Goal: Task Accomplishment & Management: Manage account settings

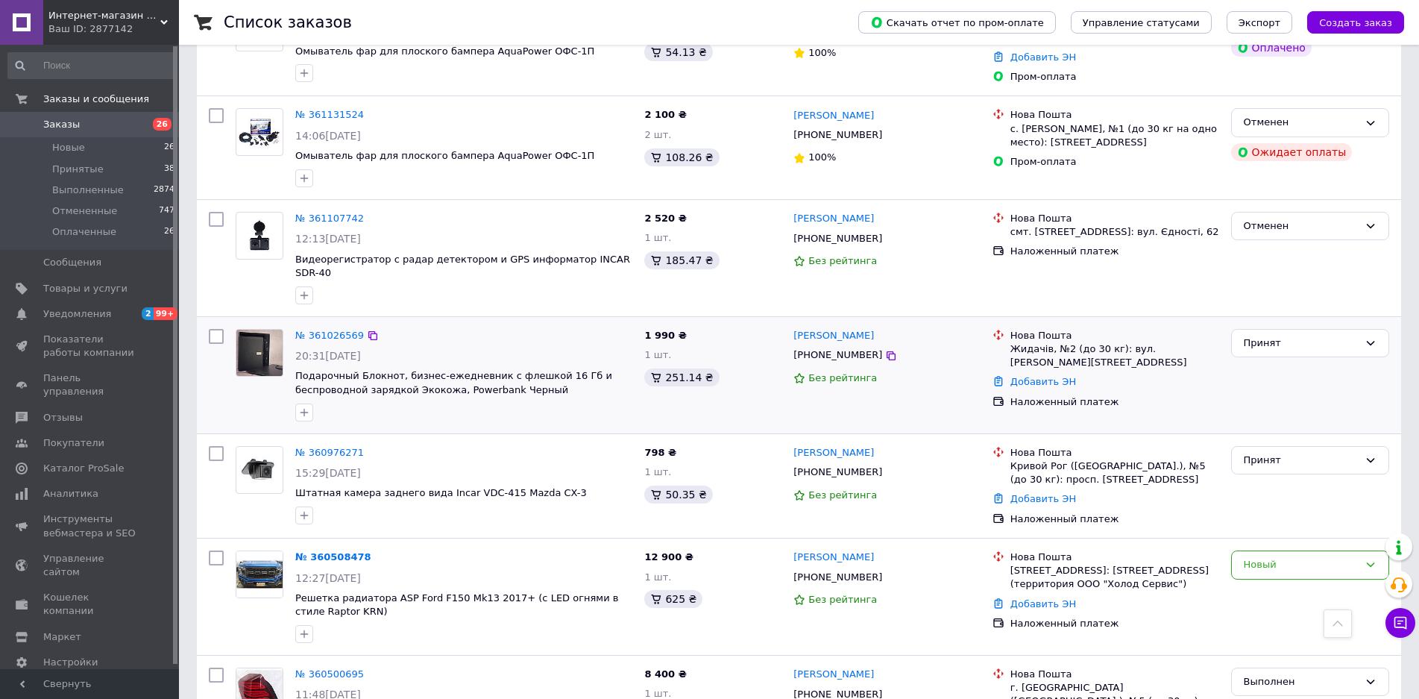
scroll to position [969, 0]
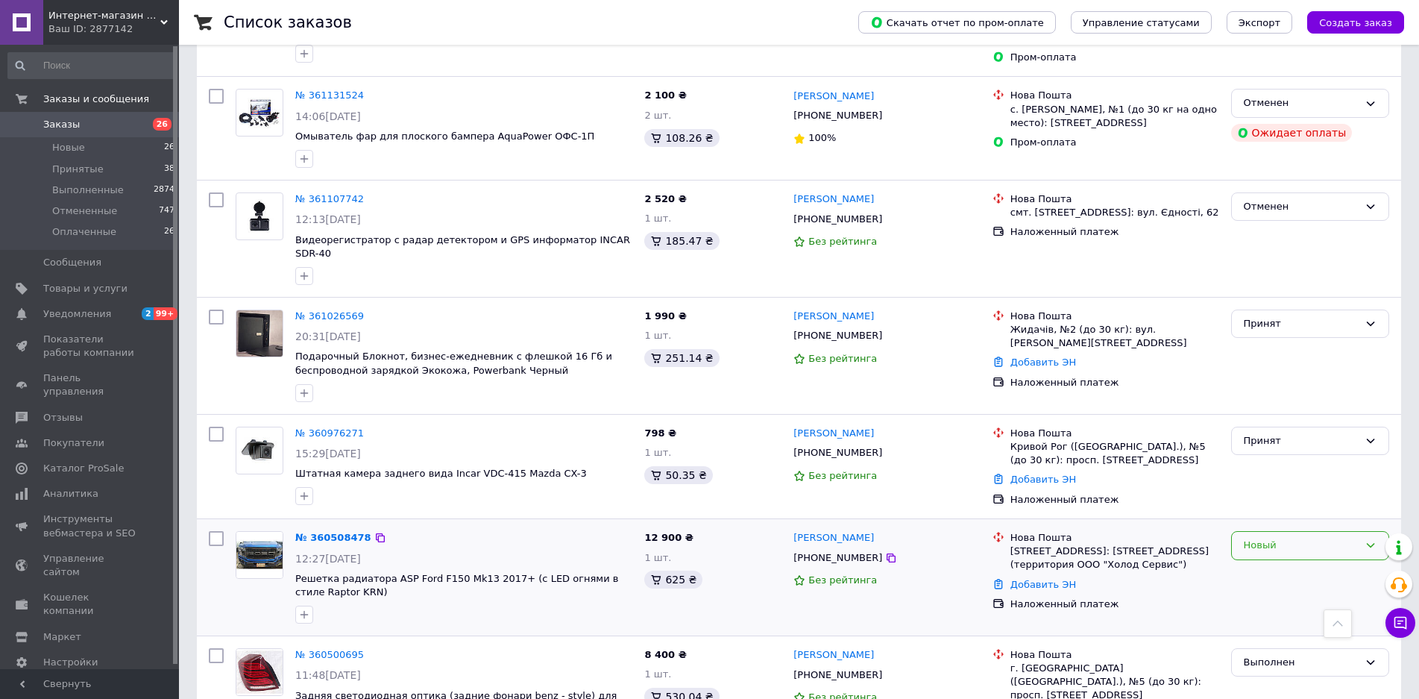
click at [1274, 538] on div "Новый" at bounding box center [1301, 546] width 115 height 16
click at [749, 589] on div "12 900 ₴ 1 шт. 625 ₴" at bounding box center [712, 577] width 149 height 104
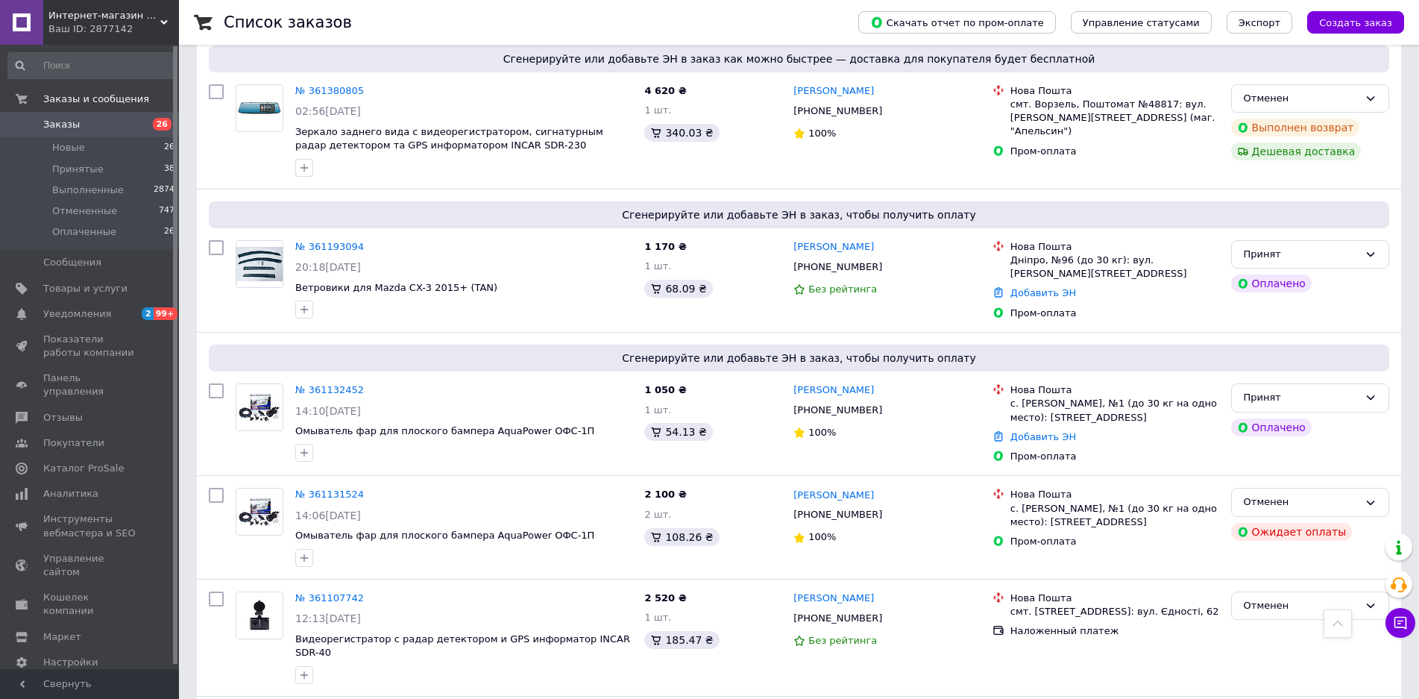
scroll to position [895, 0]
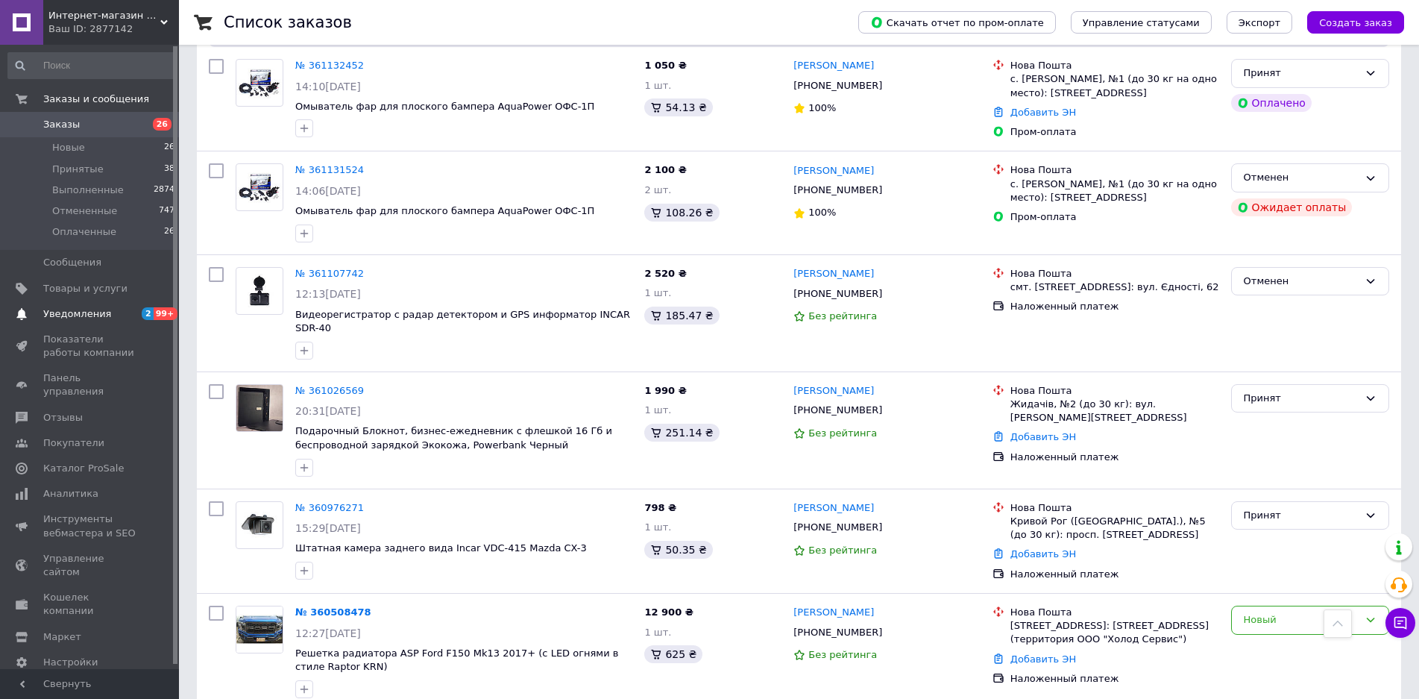
click at [95, 312] on span "Уведомления" at bounding box center [77, 313] width 68 height 13
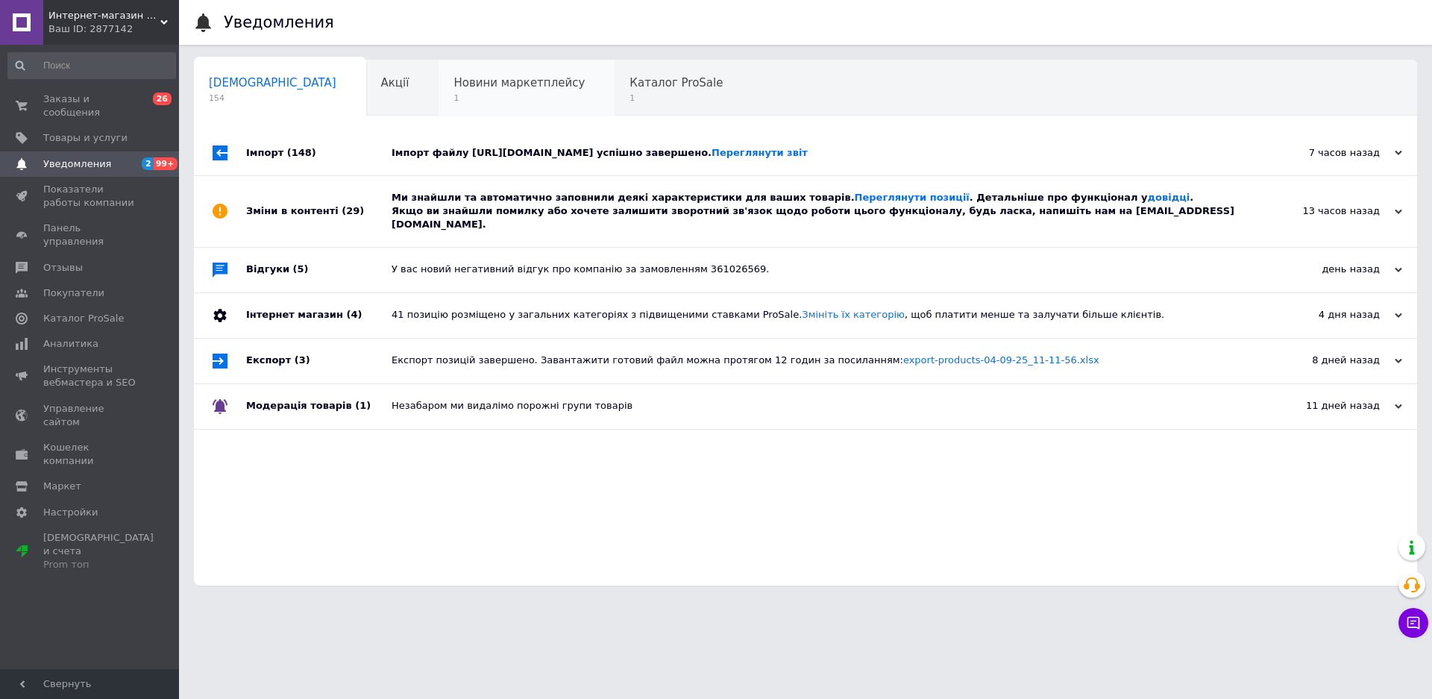
click at [441, 62] on div "Новини маркетплейсу 1" at bounding box center [526, 88] width 176 height 57
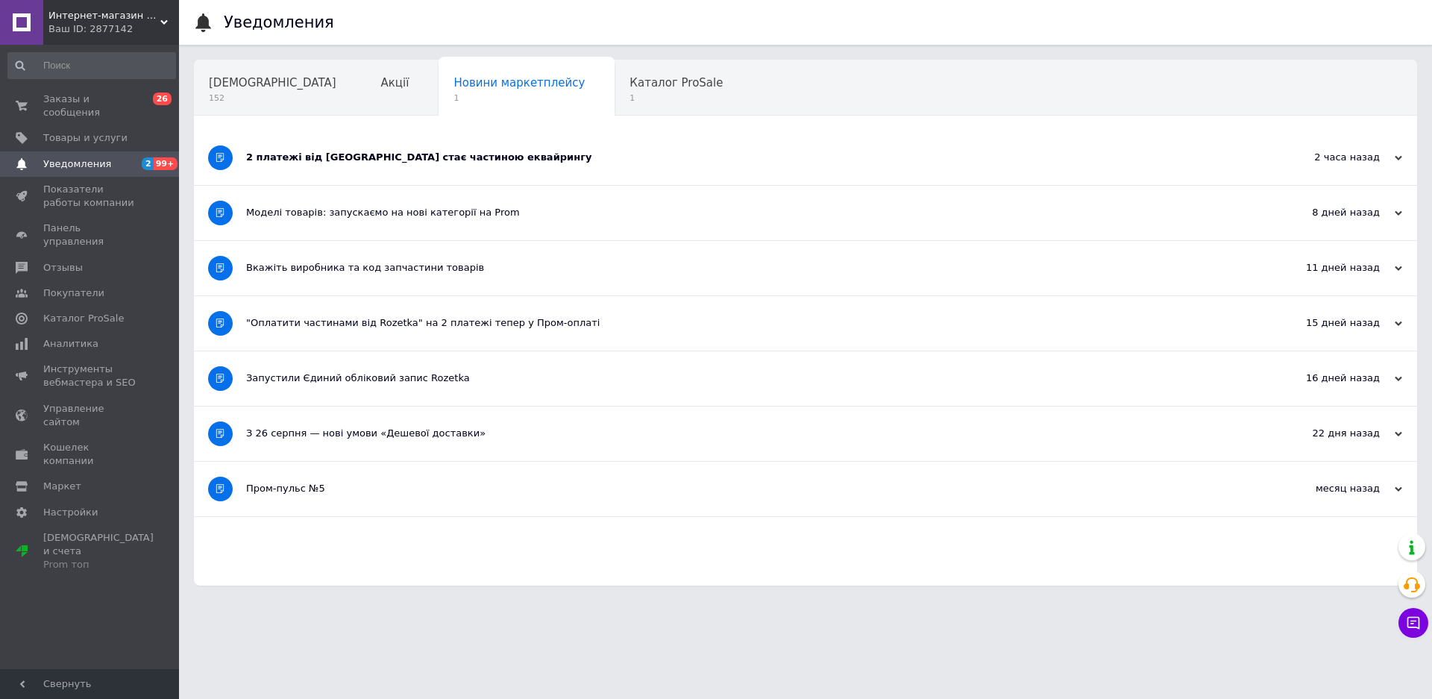
click at [629, 83] on span "Каталог ProSale" at bounding box center [675, 82] width 93 height 13
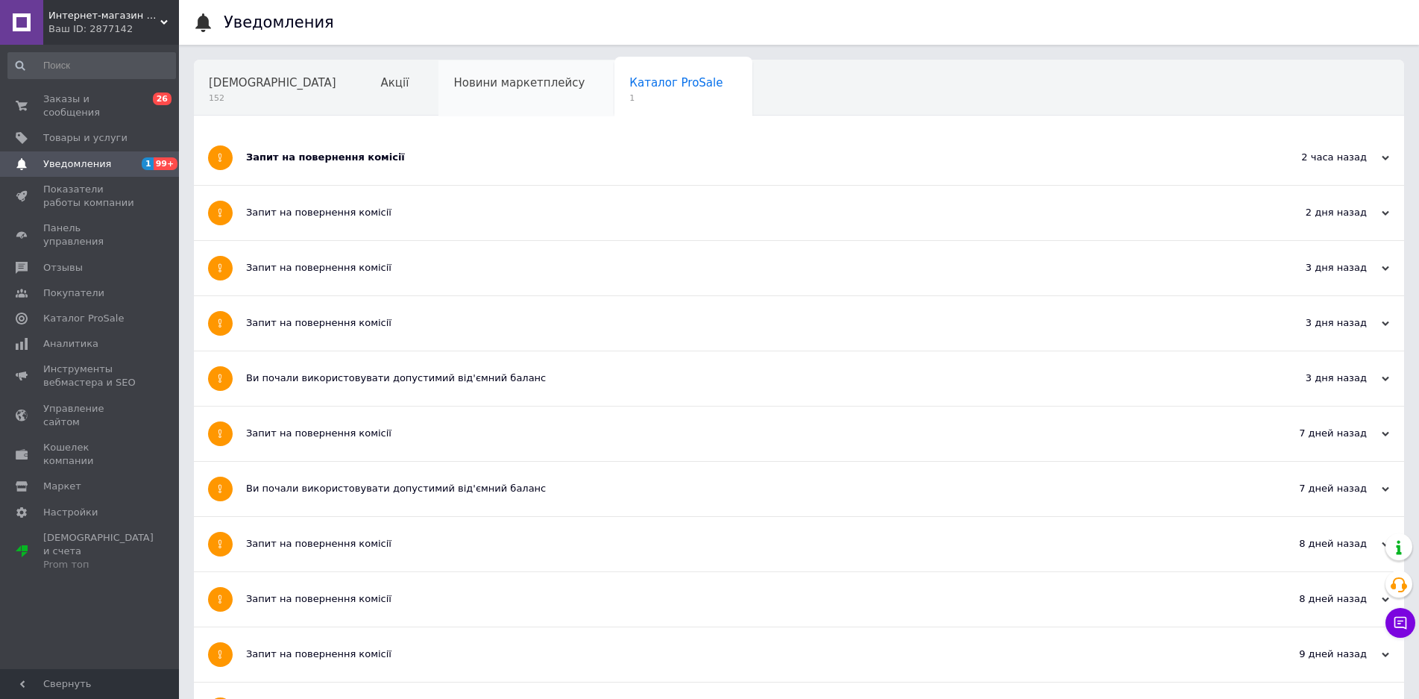
click at [438, 95] on div "Новини маркетплейсу" at bounding box center [526, 88] width 176 height 57
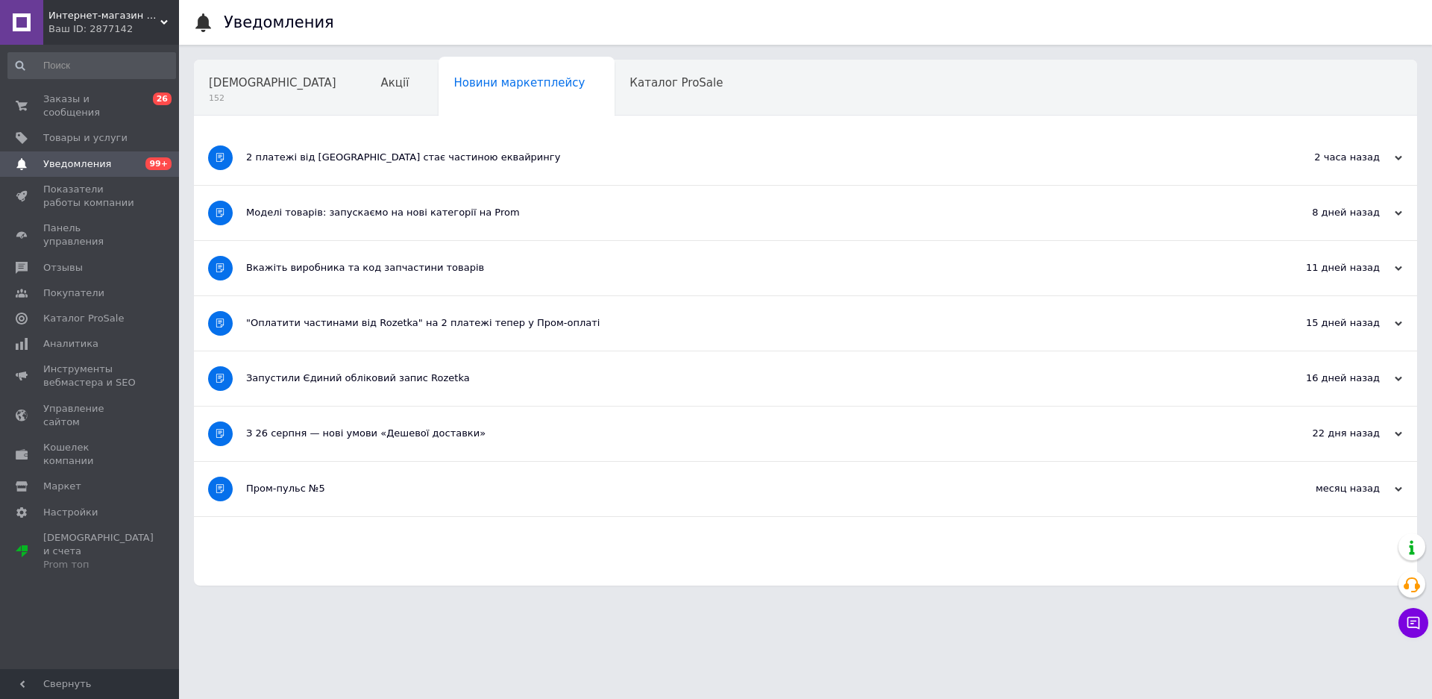
click at [1196, 169] on div "2 платежі від Rozetka стає частиною еквайрингу" at bounding box center [749, 157] width 1007 height 54
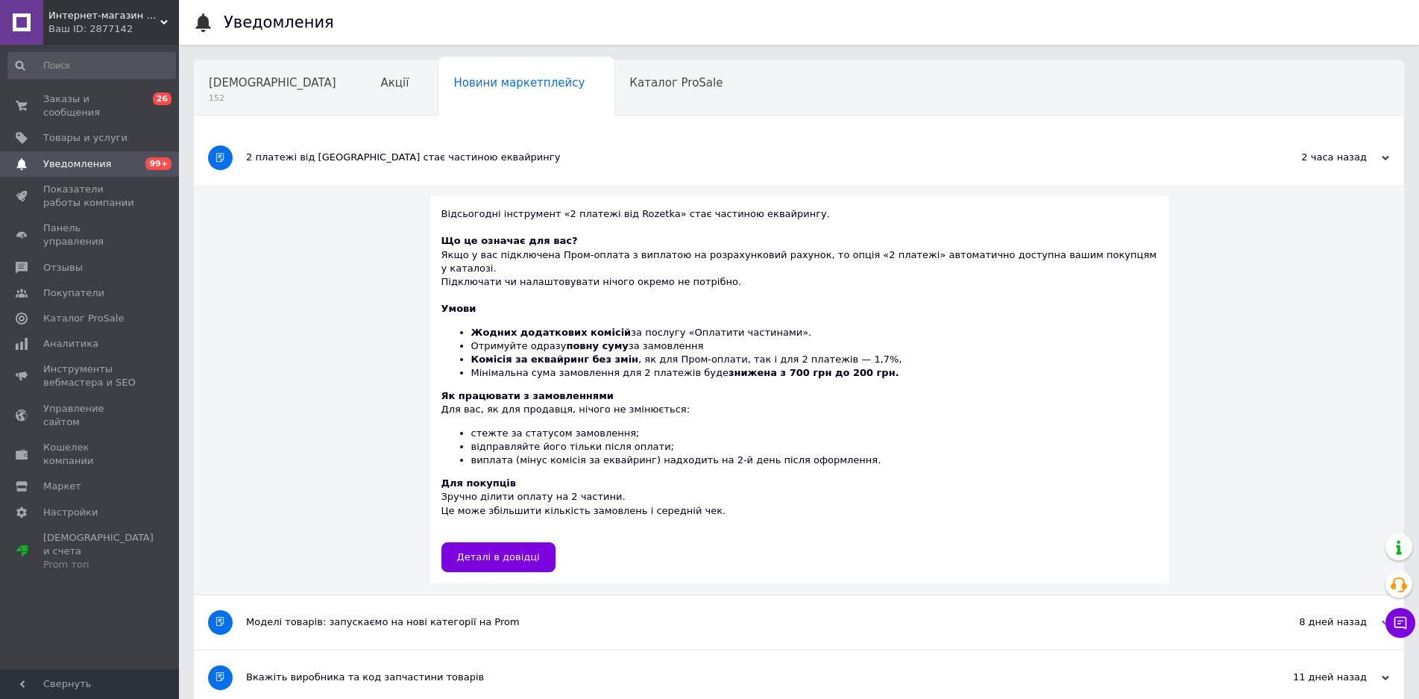
click at [1373, 159] on div "2 часа назад" at bounding box center [1314, 157] width 149 height 13
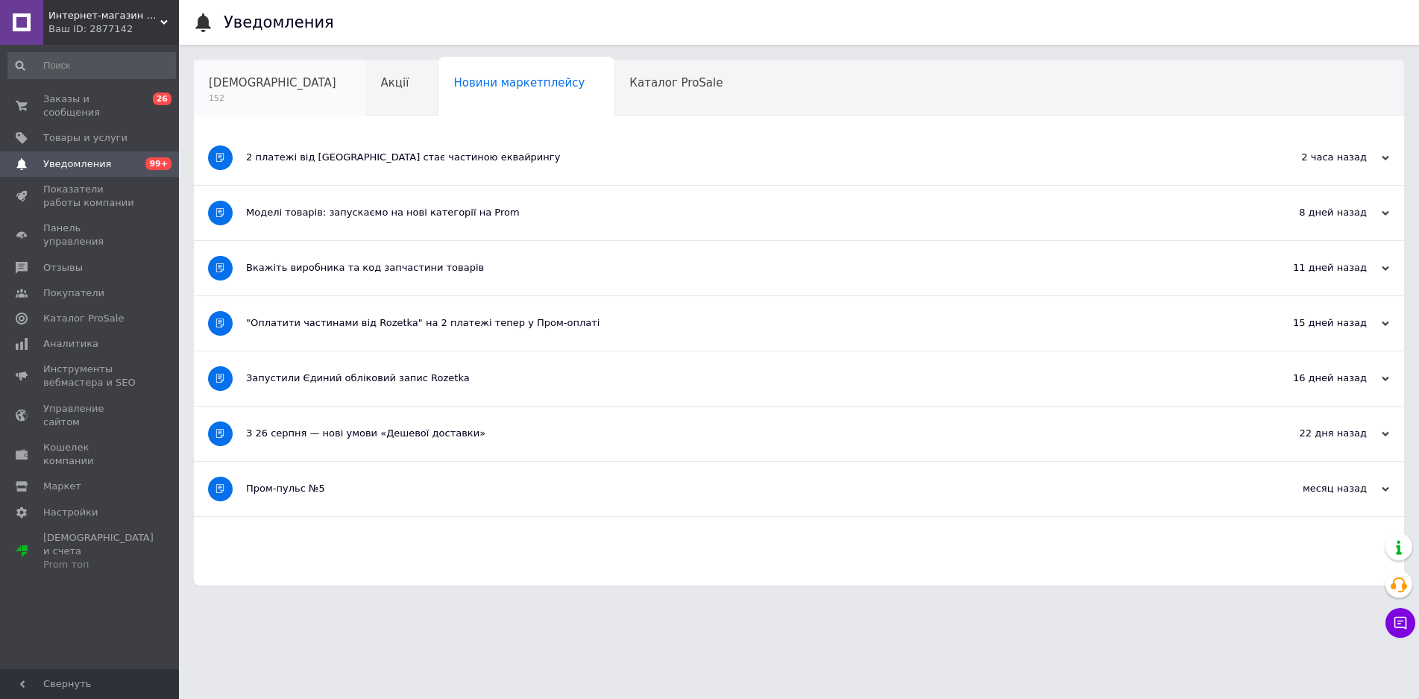
click at [251, 93] on span "152" at bounding box center [273, 97] width 128 height 11
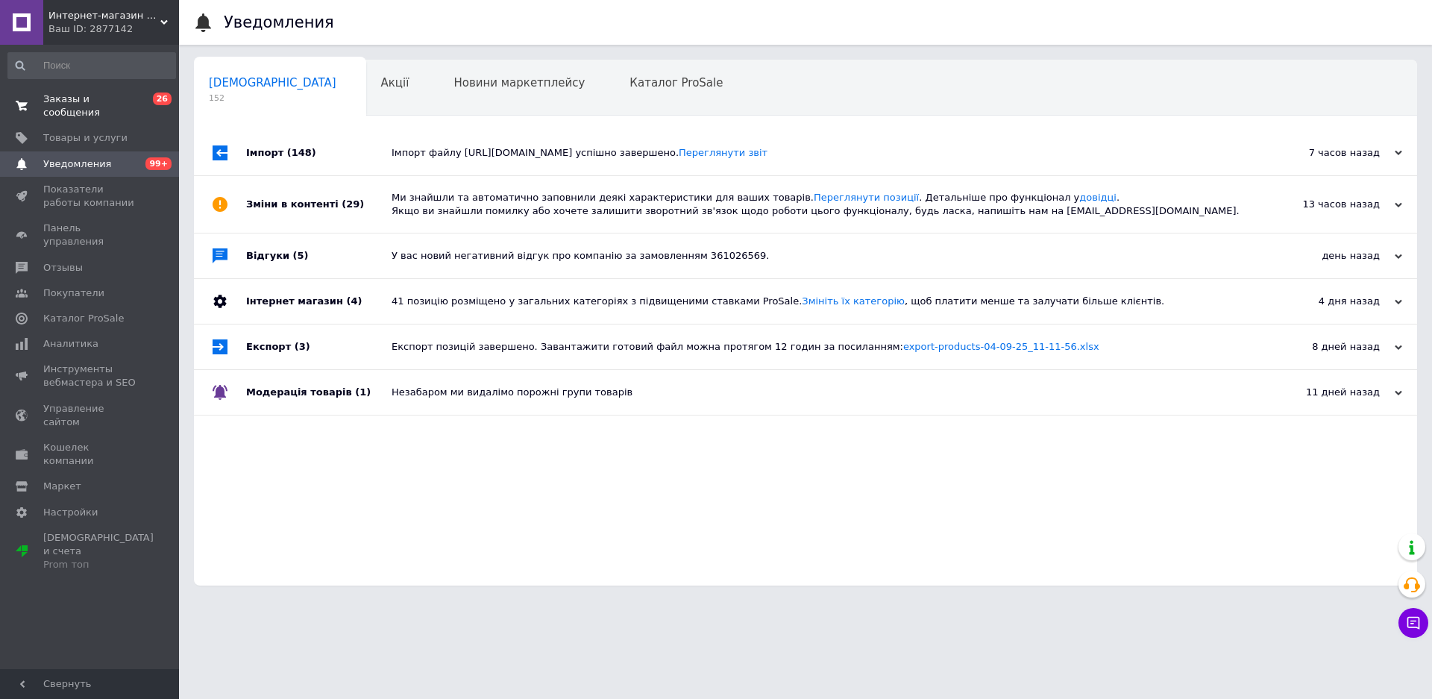
click at [122, 101] on span "Заказы и сообщения" at bounding box center [90, 105] width 95 height 27
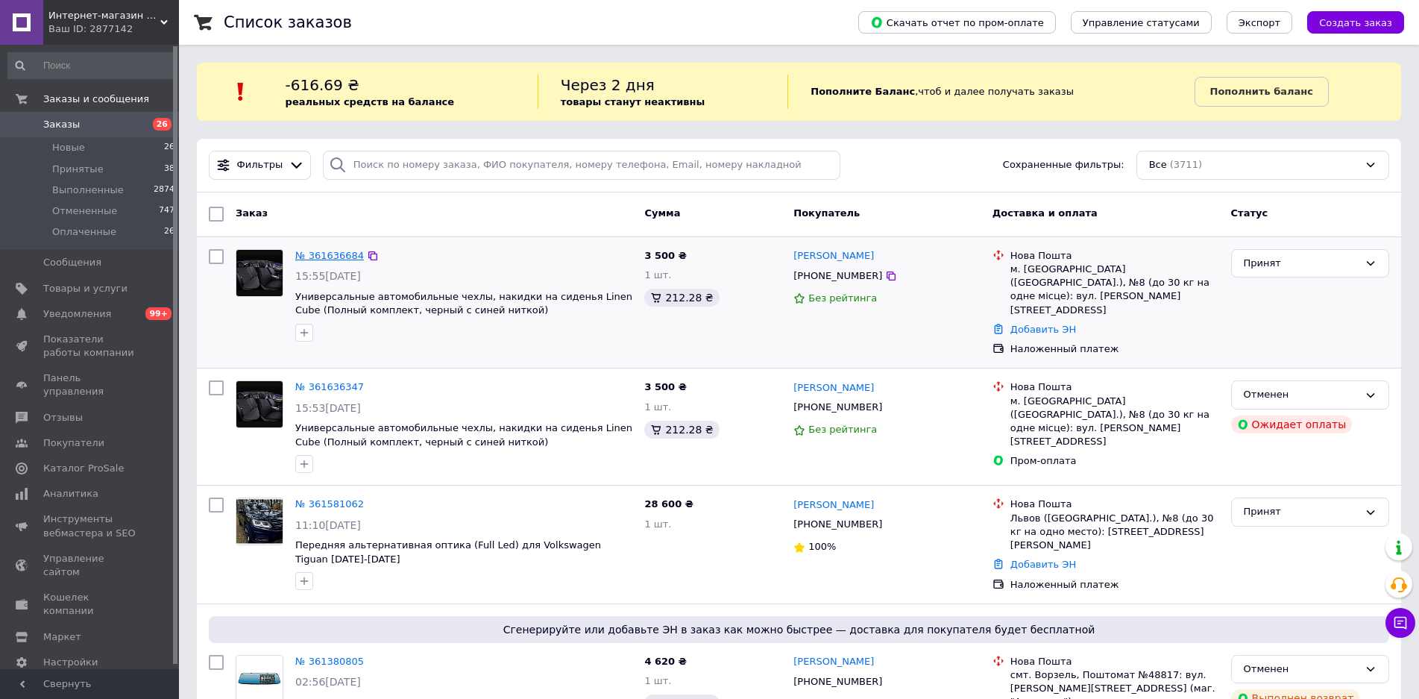
click at [341, 256] on link "№ 361636684" at bounding box center [329, 255] width 69 height 11
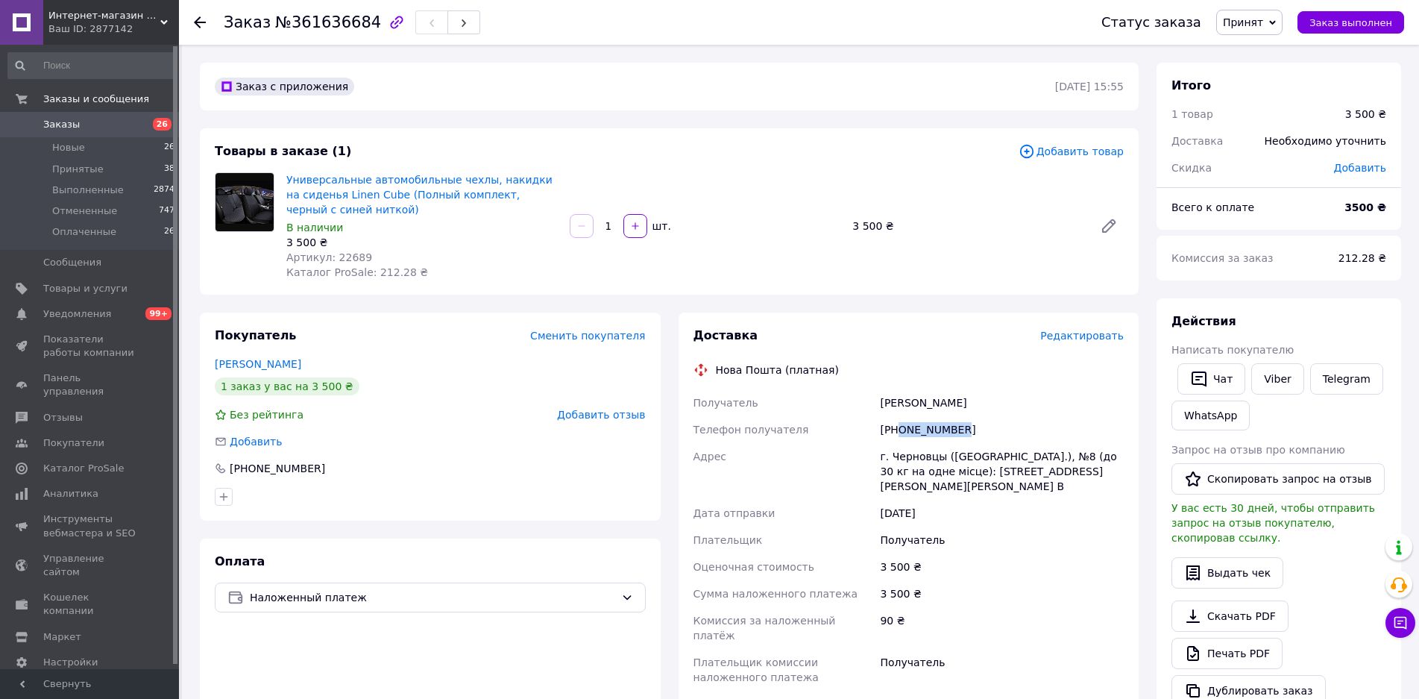
drag, startPoint x: 901, startPoint y: 431, endPoint x: 1024, endPoint y: 421, distance: 124.2
click at [1024, 421] on div "+380660040260" at bounding box center [1002, 429] width 250 height 27
copy div "0660040260"
drag, startPoint x: 880, startPoint y: 404, endPoint x: 999, endPoint y: 403, distance: 119.3
click at [999, 403] on div "Гуменюк Катерина" at bounding box center [1002, 402] width 250 height 27
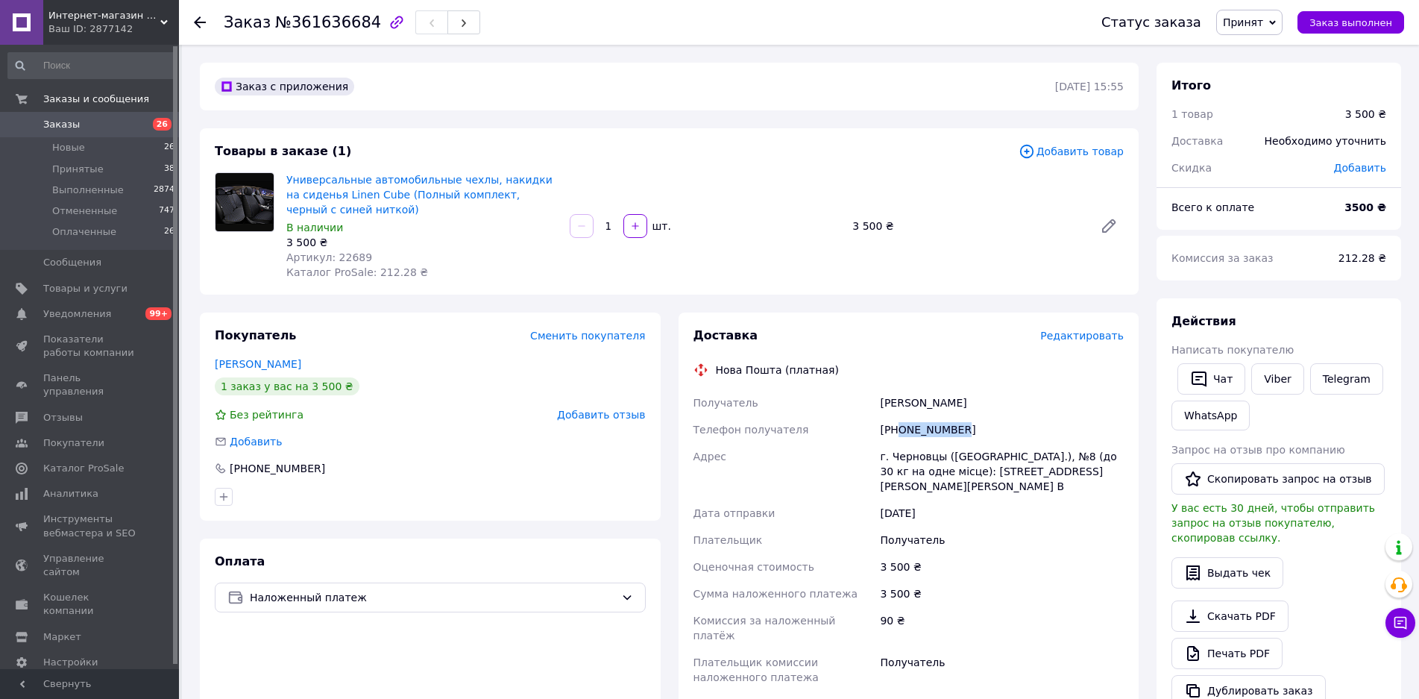
copy div "Гуменюк Катерина"
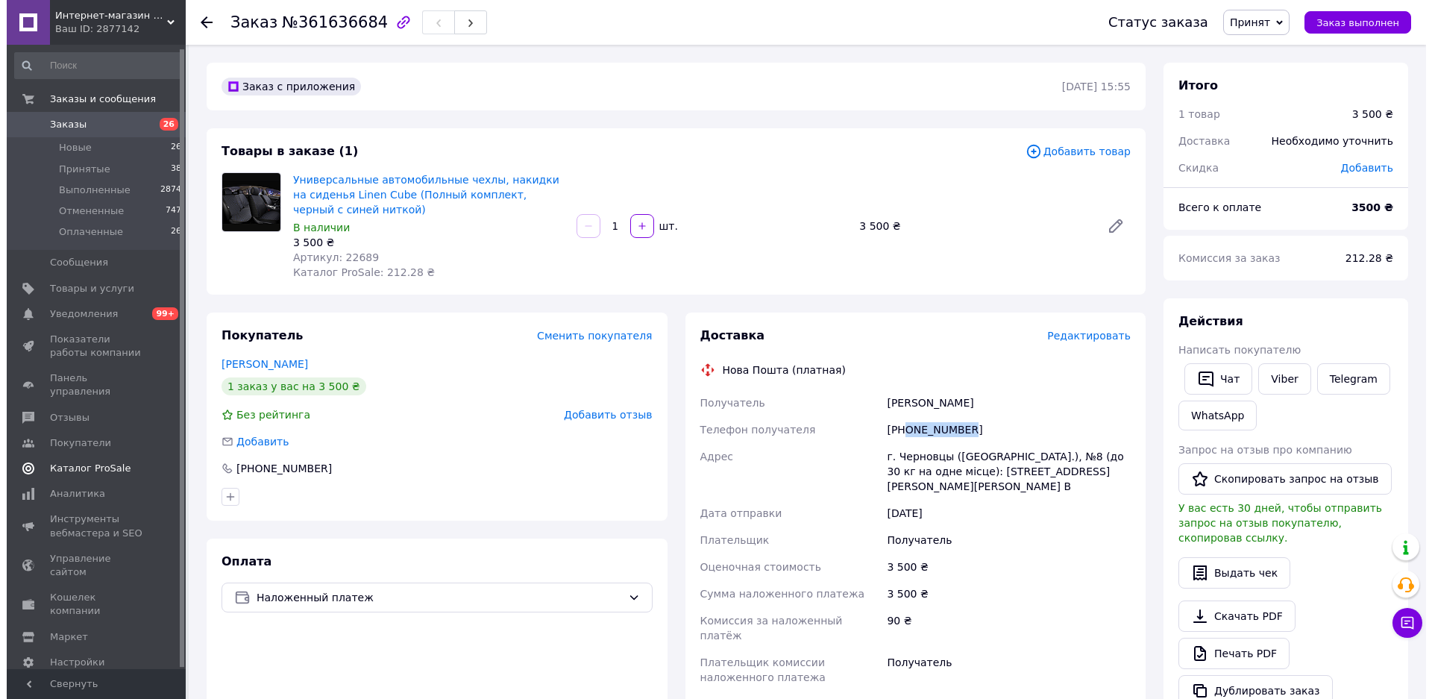
scroll to position [4, 0]
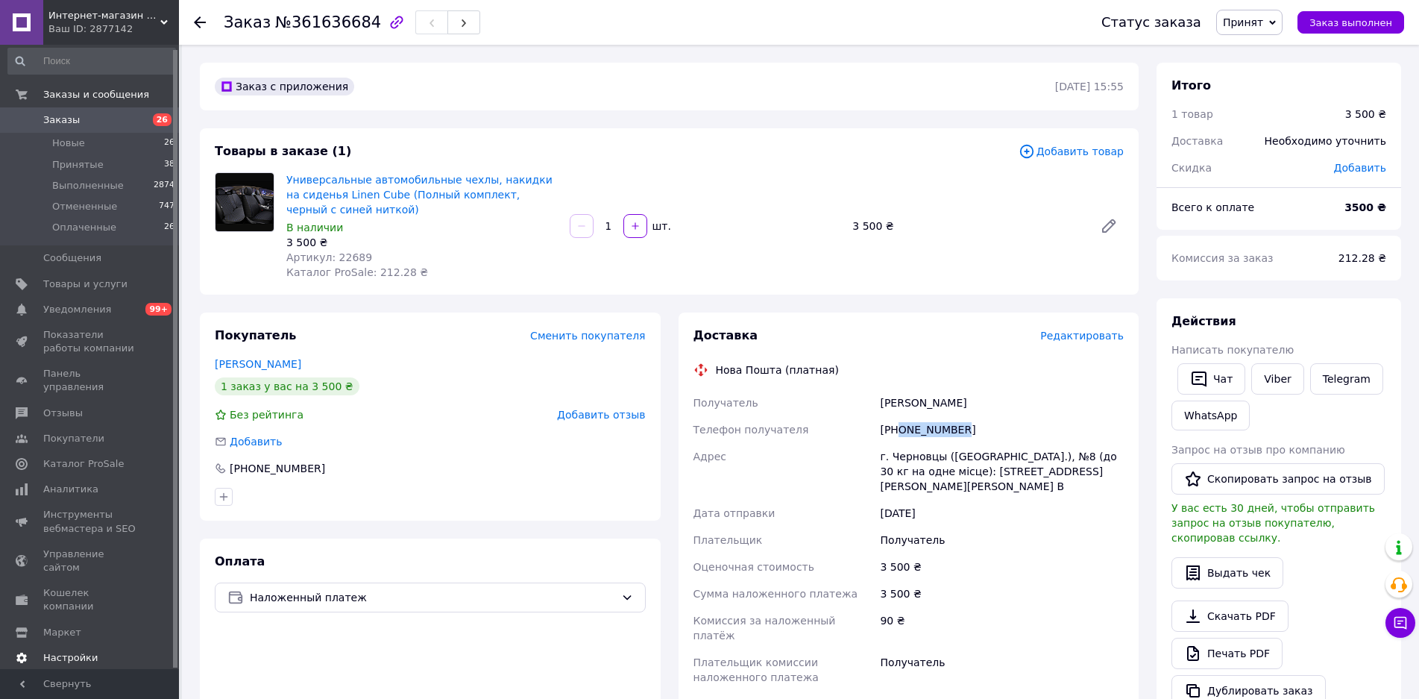
click at [65, 651] on span "Настройки" at bounding box center [70, 657] width 54 height 13
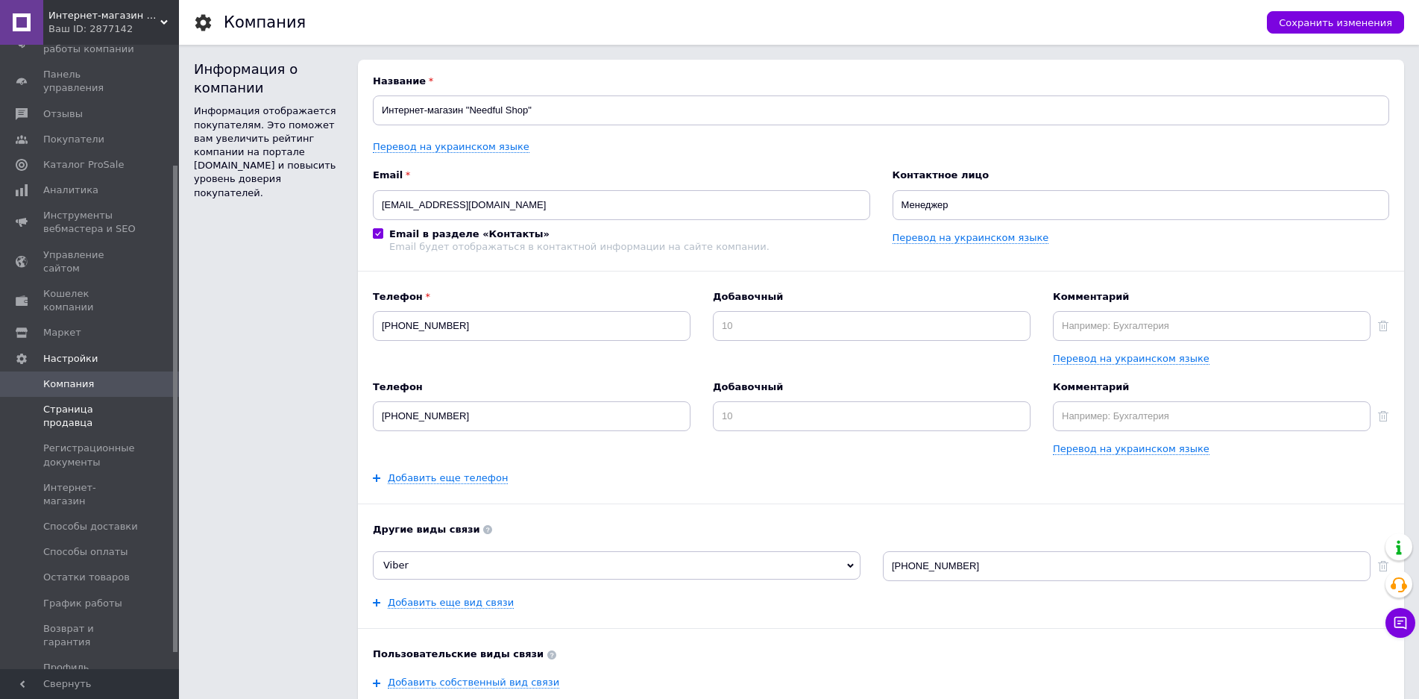
click at [98, 403] on span "Страница продавца" at bounding box center [90, 416] width 95 height 27
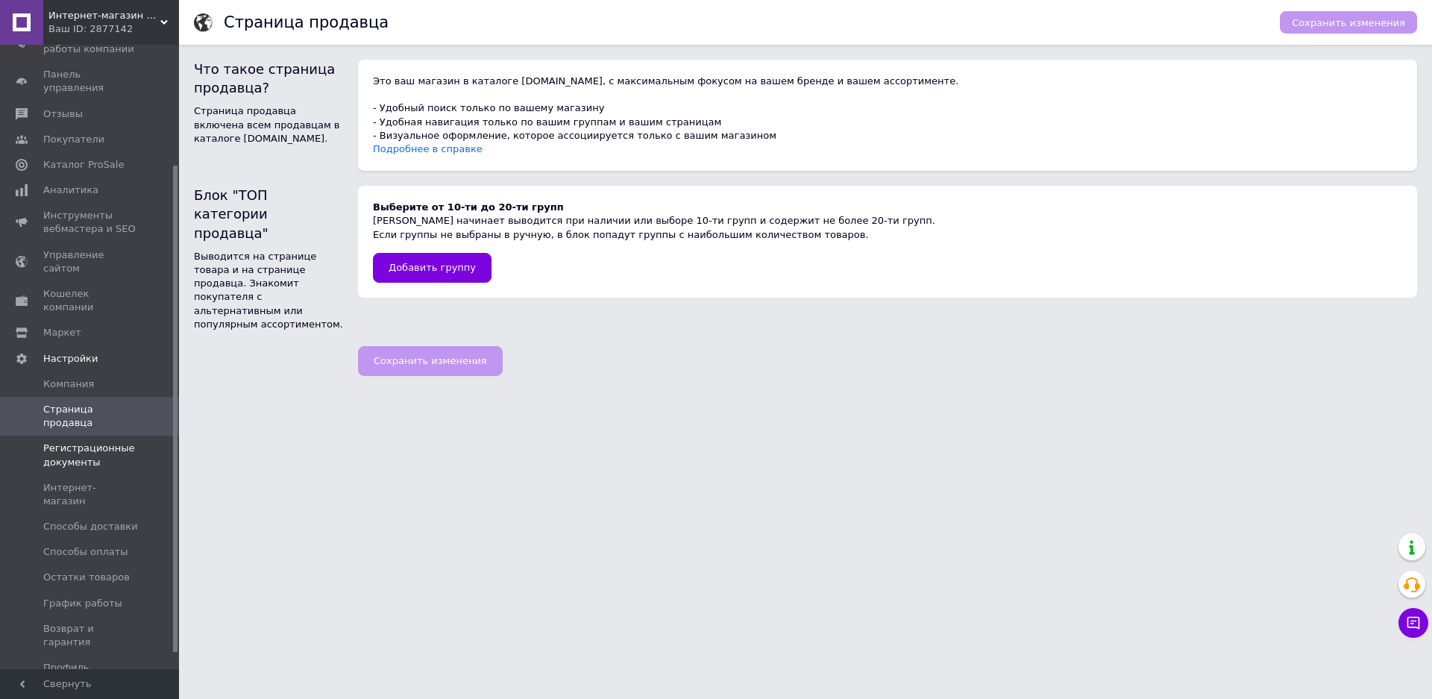
click at [92, 441] on span "Регистрационные документы" at bounding box center [90, 454] width 95 height 27
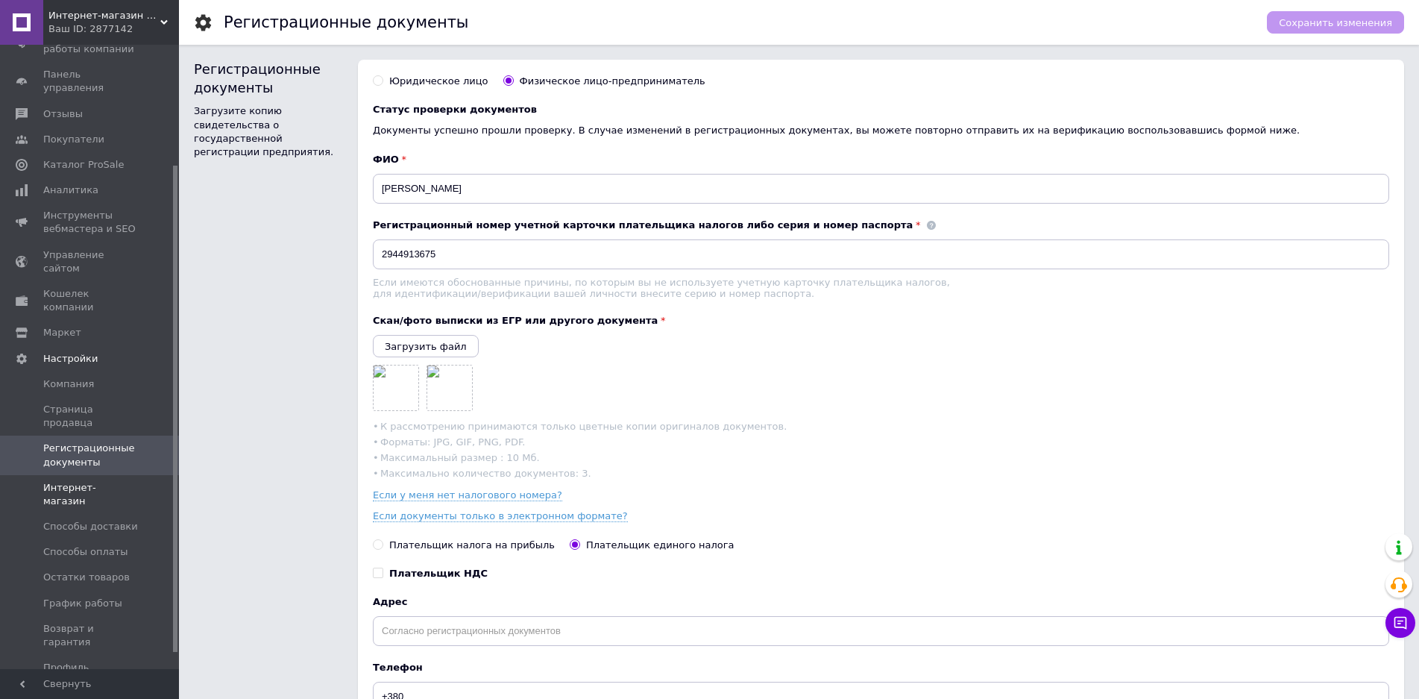
click at [83, 481] on span "Интернет-магазин" at bounding box center [90, 494] width 95 height 27
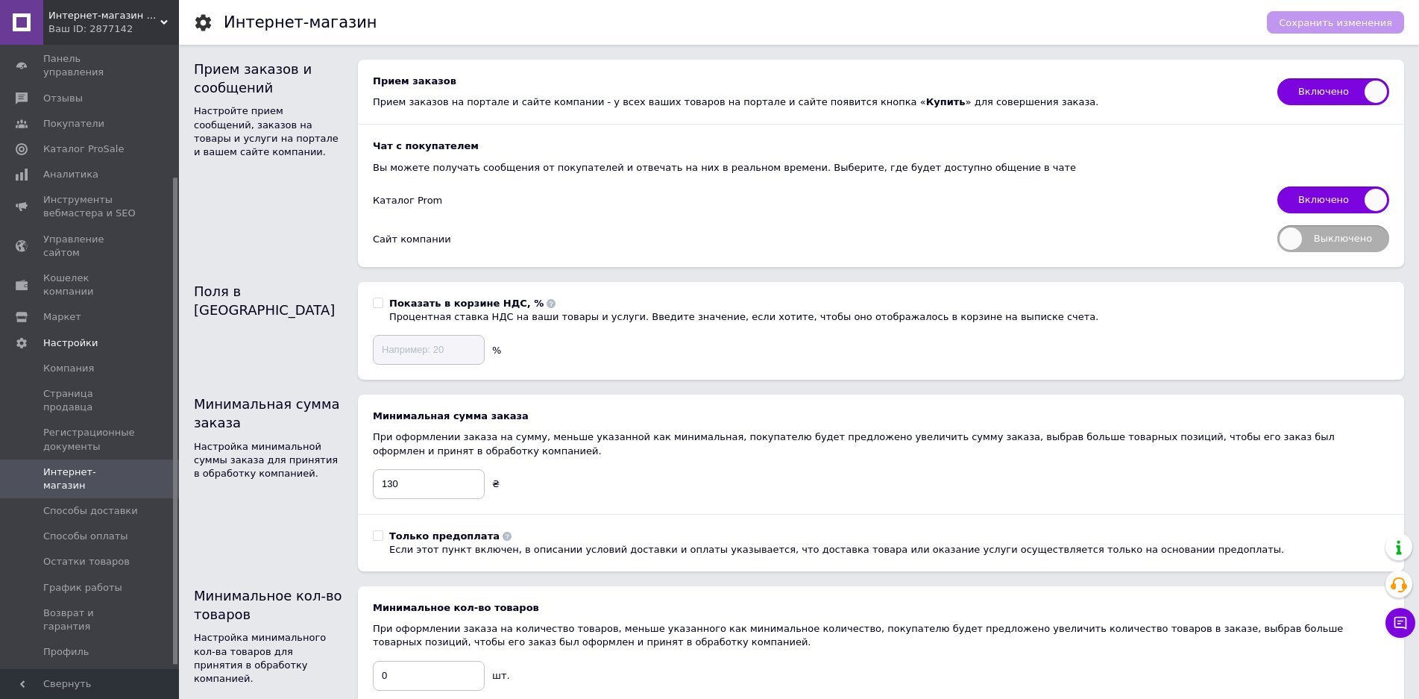
scroll to position [174, 0]
click at [89, 500] on span "Способы доставки" at bounding box center [90, 506] width 95 height 13
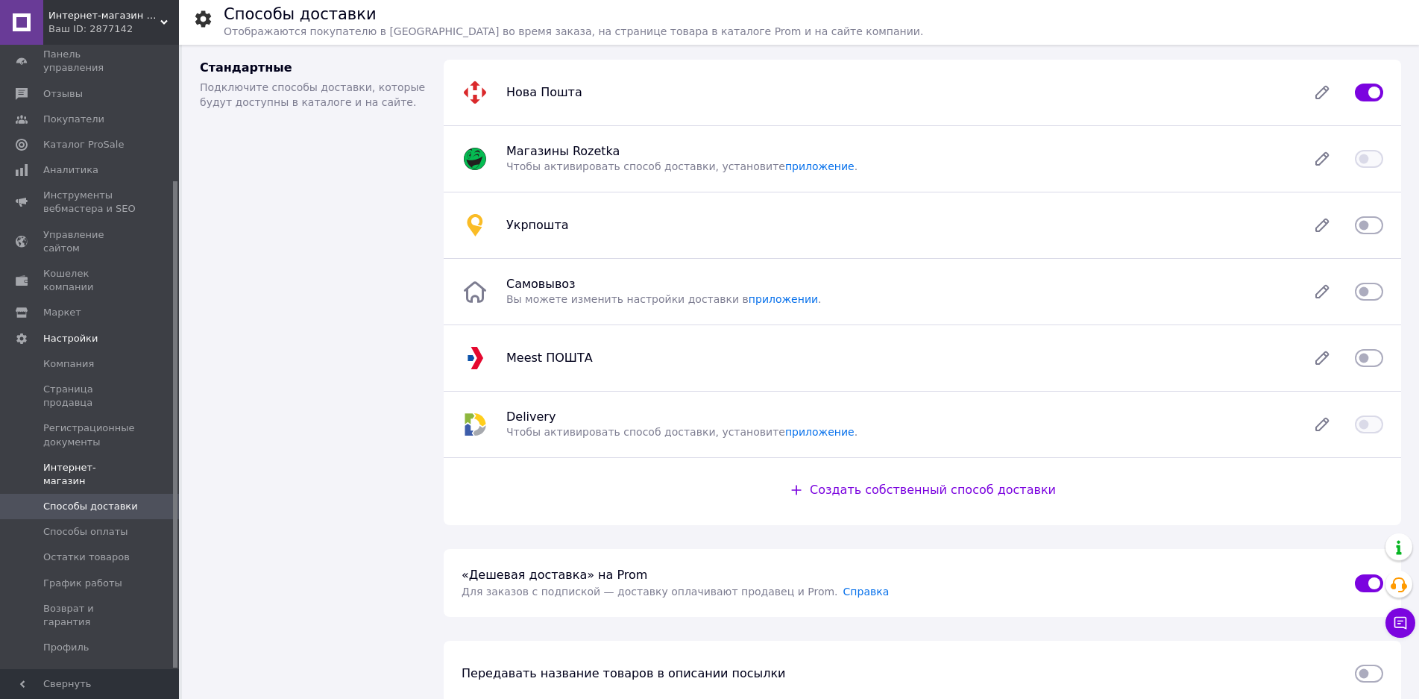
click at [63, 461] on span "Интернет-магазин" at bounding box center [90, 474] width 95 height 27
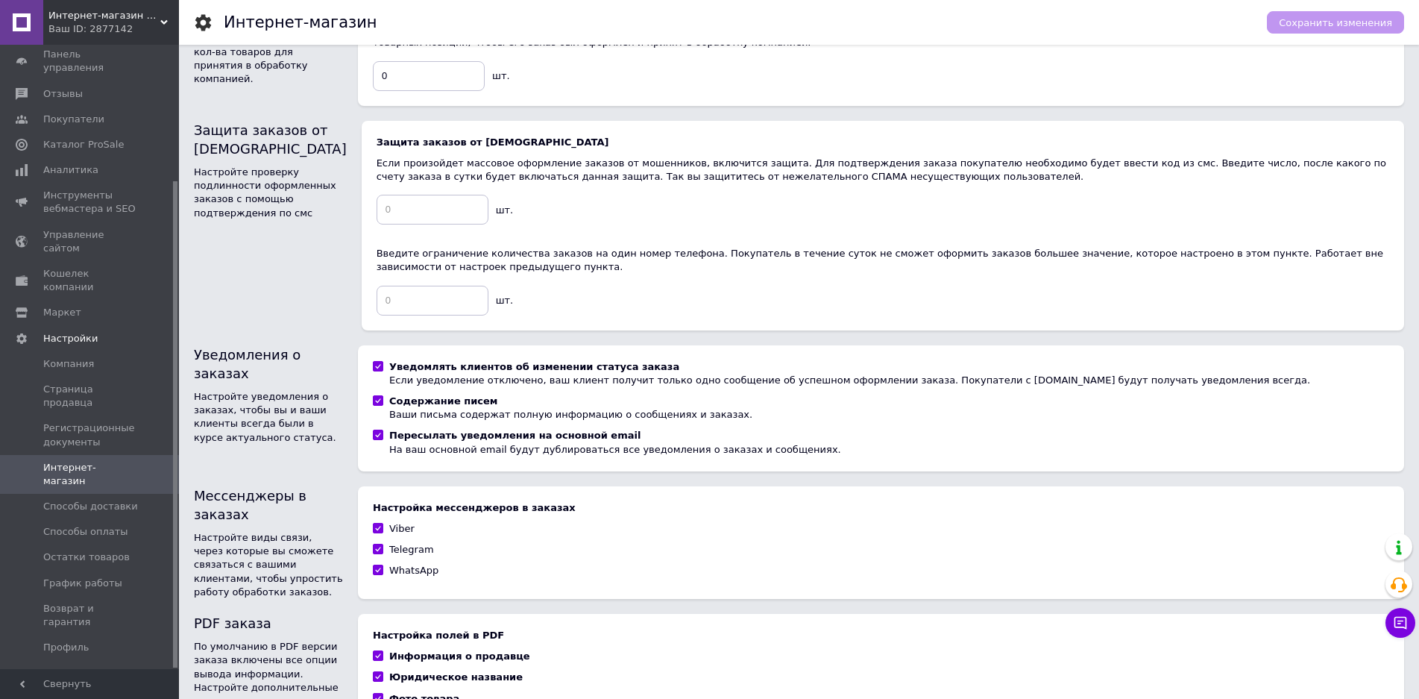
scroll to position [779, 0]
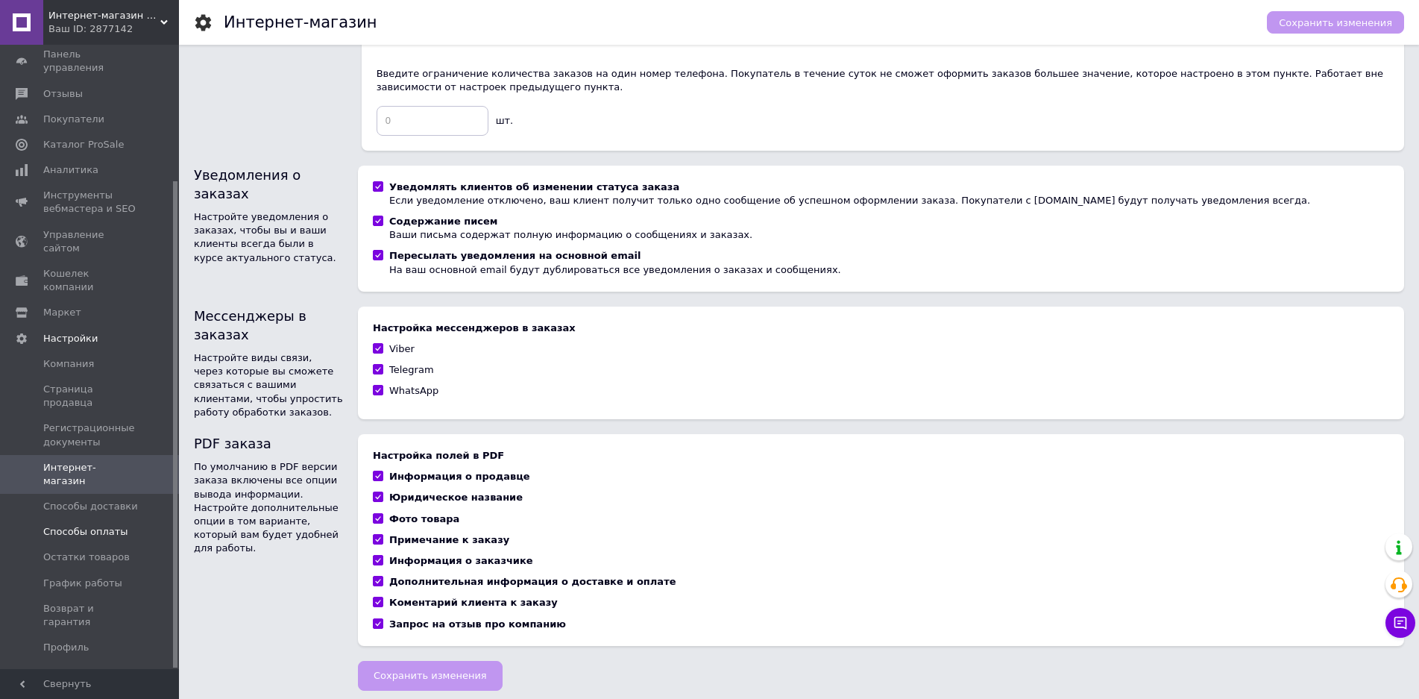
click at [103, 525] on span "Способы оплаты" at bounding box center [85, 531] width 85 height 13
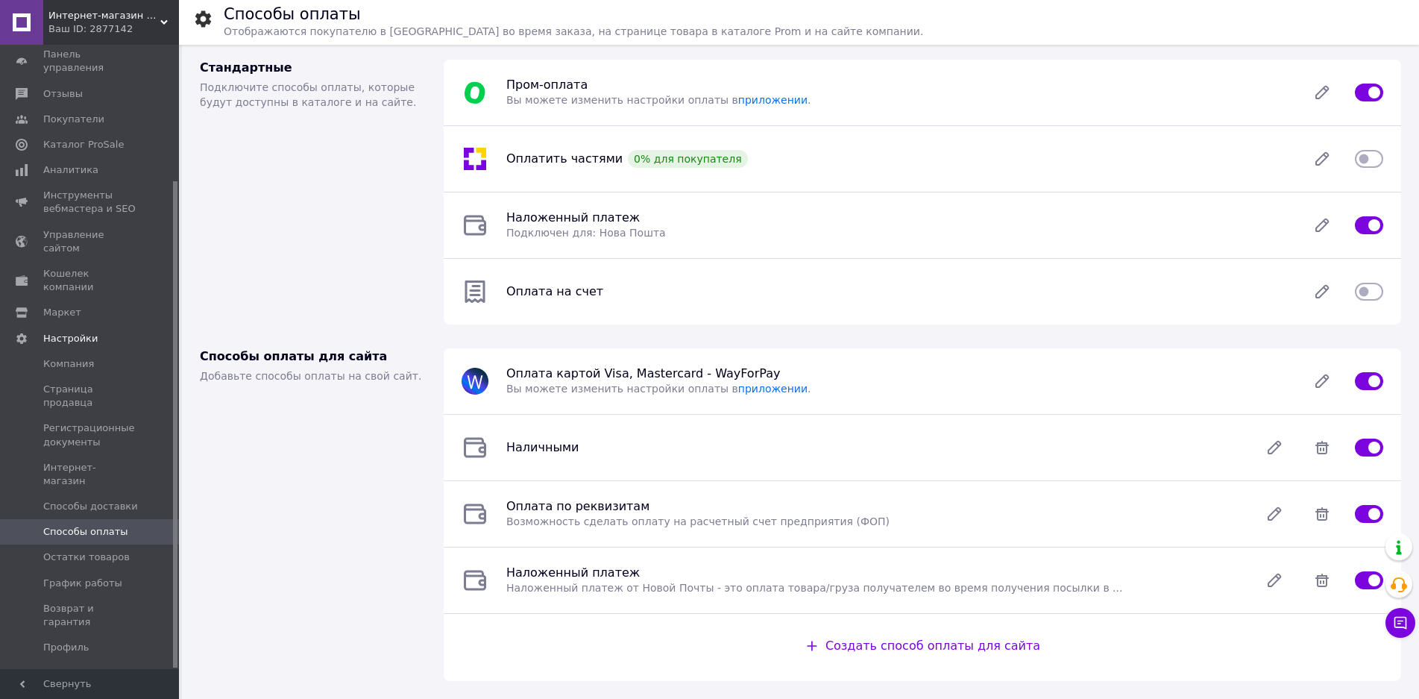
click at [1376, 162] on input "checkbox" at bounding box center [1369, 158] width 28 height 15
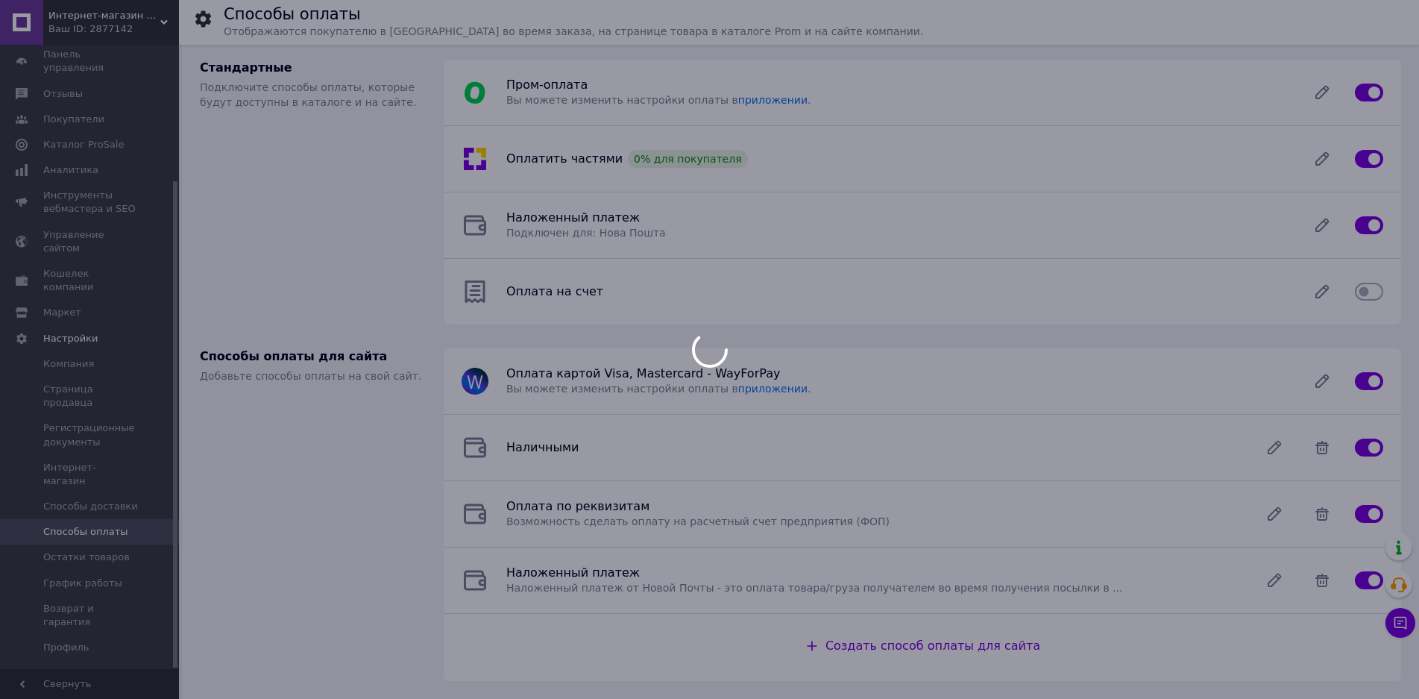
checkbox input "false"
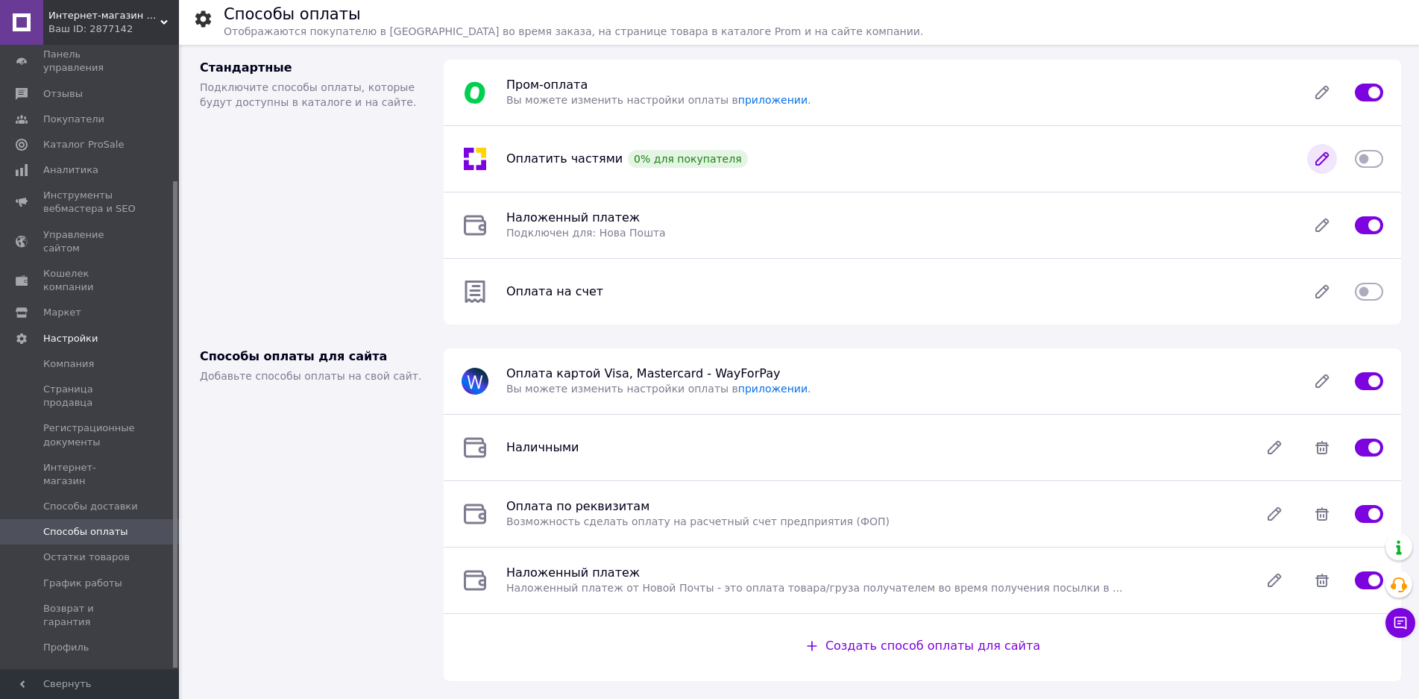
click at [1328, 161] on icon at bounding box center [1322, 159] width 30 height 30
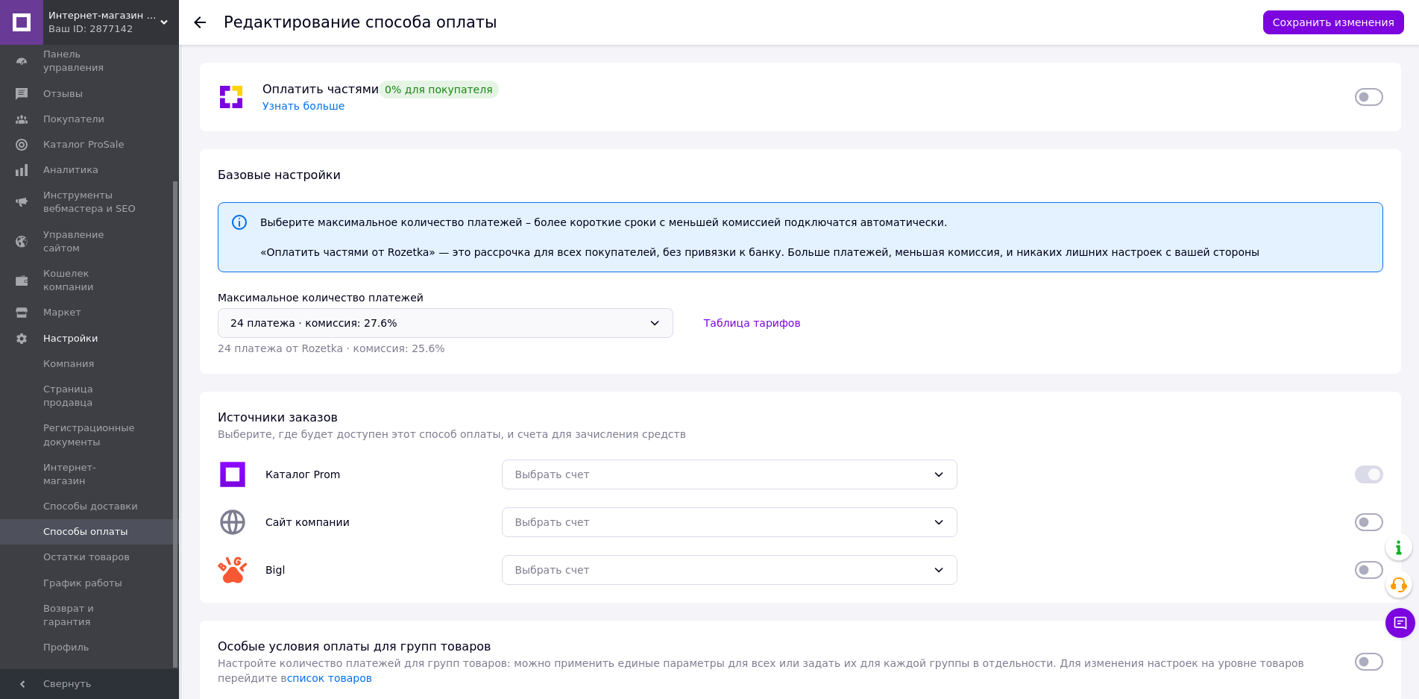
click at [650, 322] on icon at bounding box center [655, 323] width 12 height 12
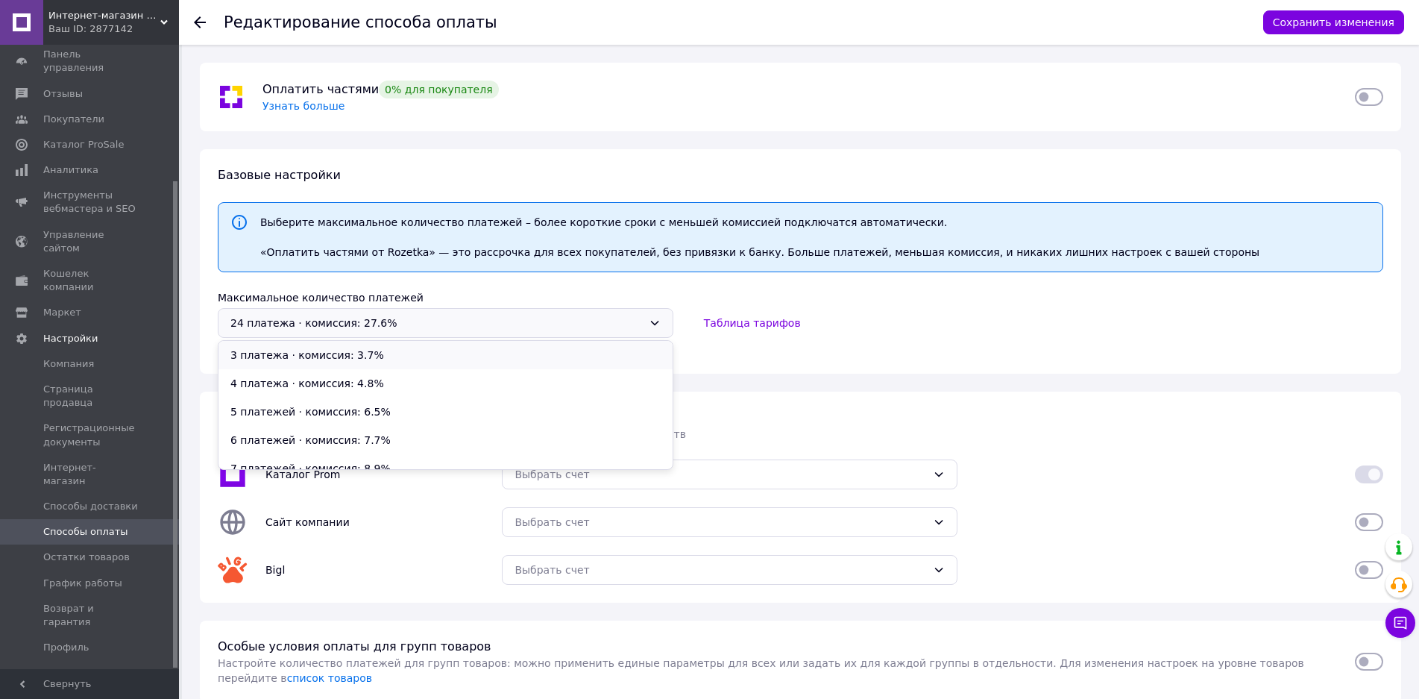
click at [251, 356] on li "3 платежа ⋅ комиссия: 3.7%" at bounding box center [445, 355] width 454 height 28
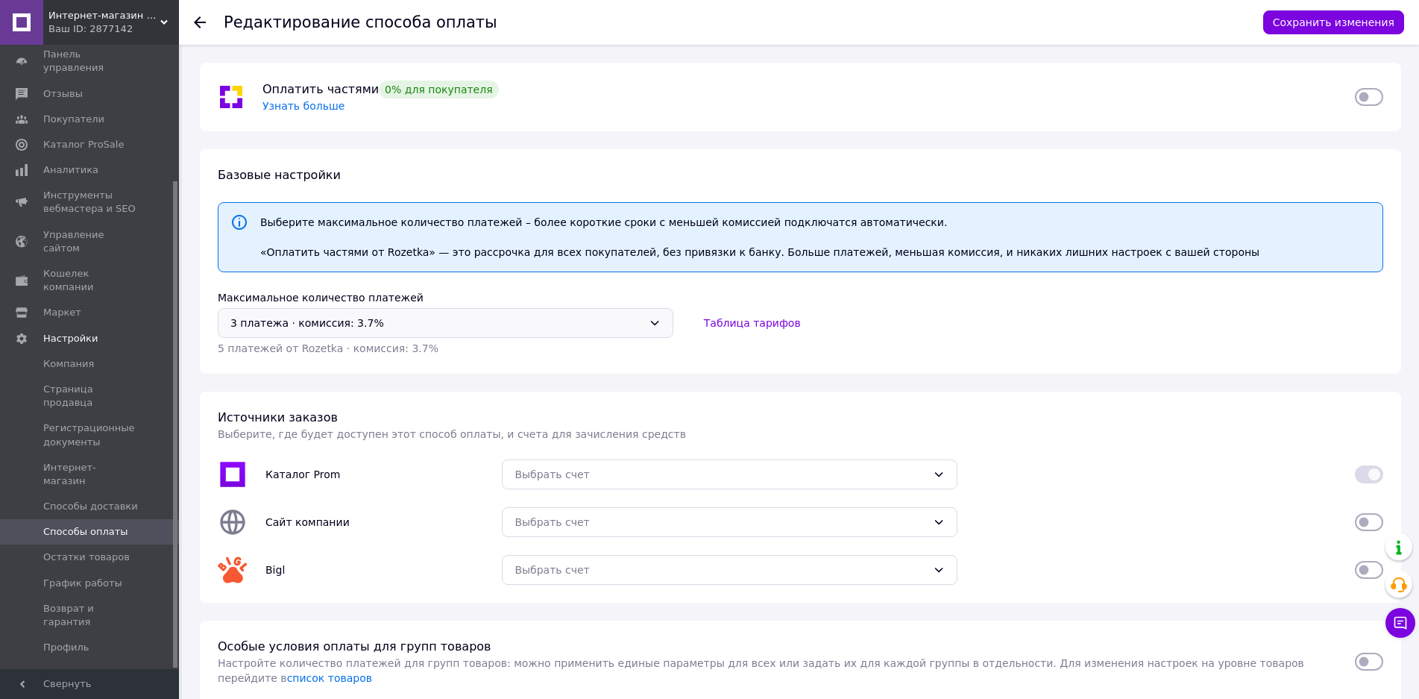
scroll to position [55, 0]
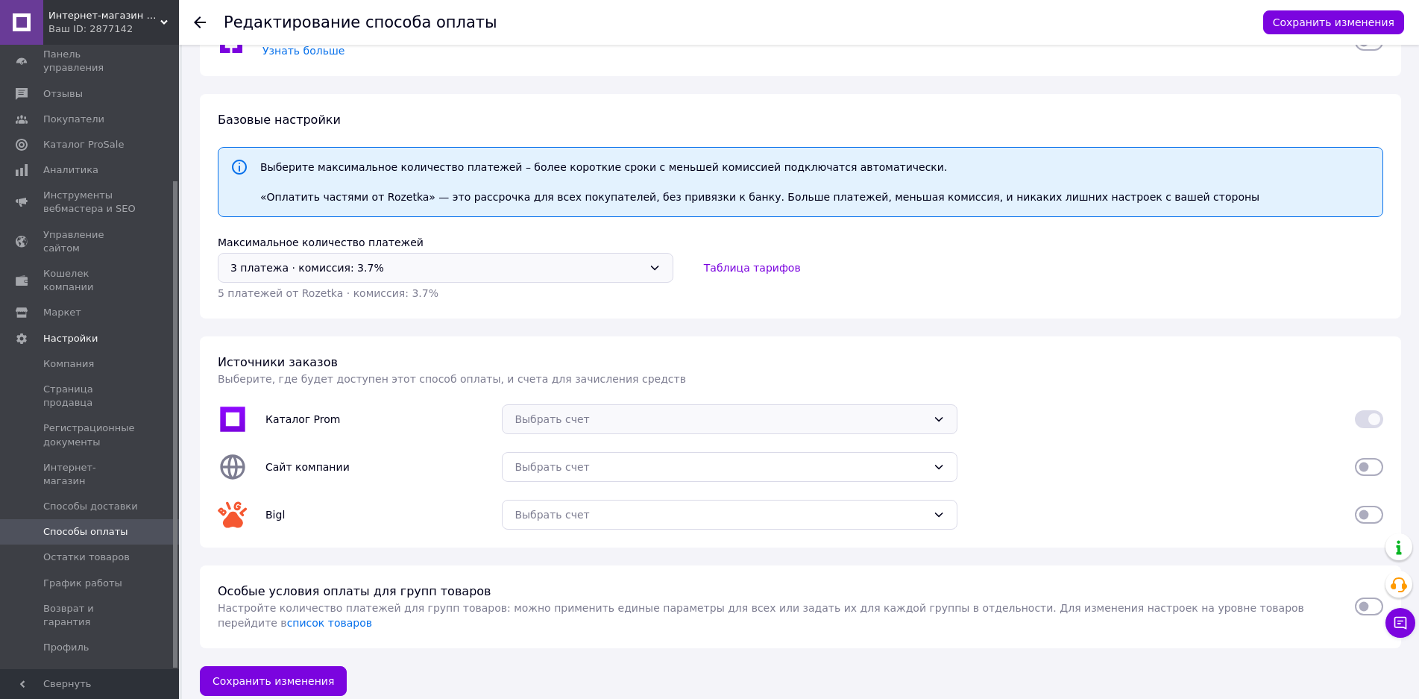
click at [936, 421] on icon at bounding box center [939, 419] width 12 height 12
click at [796, 447] on li "[FC_Acquiring] Prom marketplace ФОП Хайцев Антон Анатолійович" at bounding box center [730, 451] width 454 height 28
click at [822, 463] on div "Выбрать счет" at bounding box center [720, 467] width 412 height 16
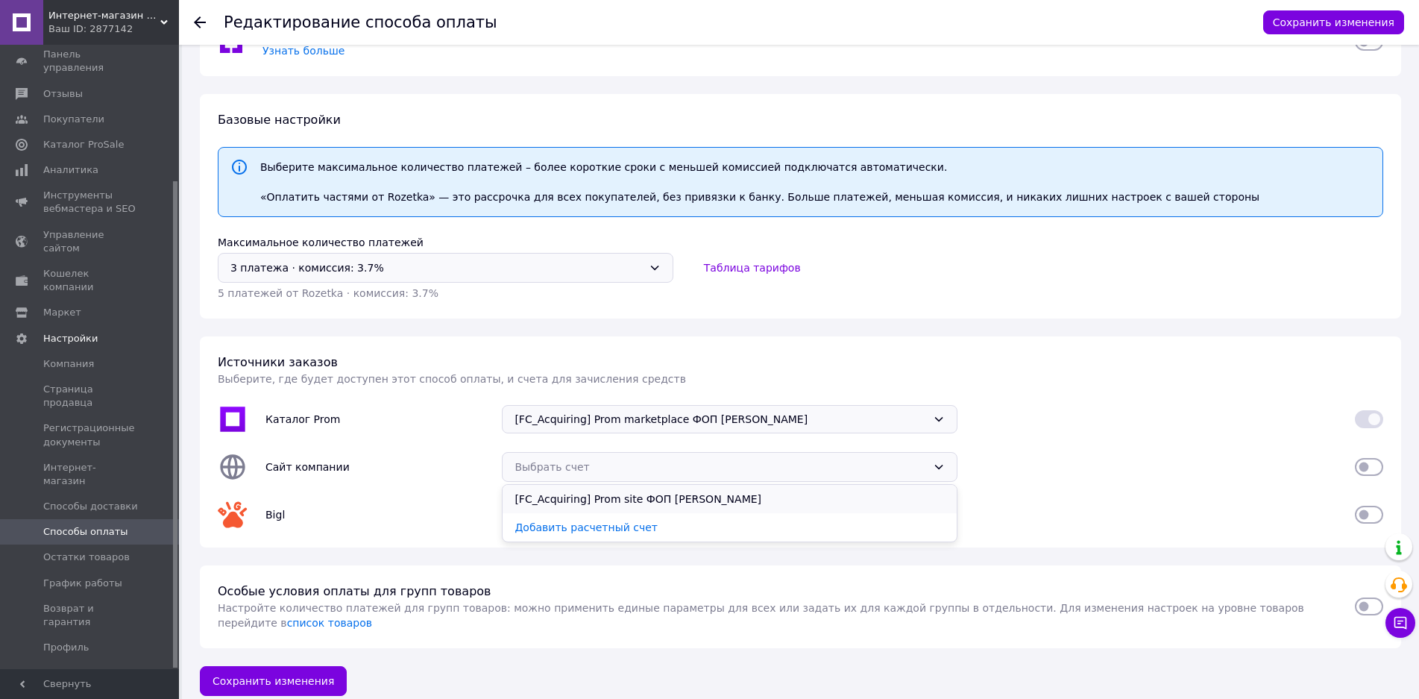
click at [764, 499] on li "[FC_Acquiring] Prom site ФОП Хайцев Антон Анатолійович" at bounding box center [730, 499] width 454 height 28
click at [766, 514] on div "Выбрать счет" at bounding box center [720, 514] width 412 height 16
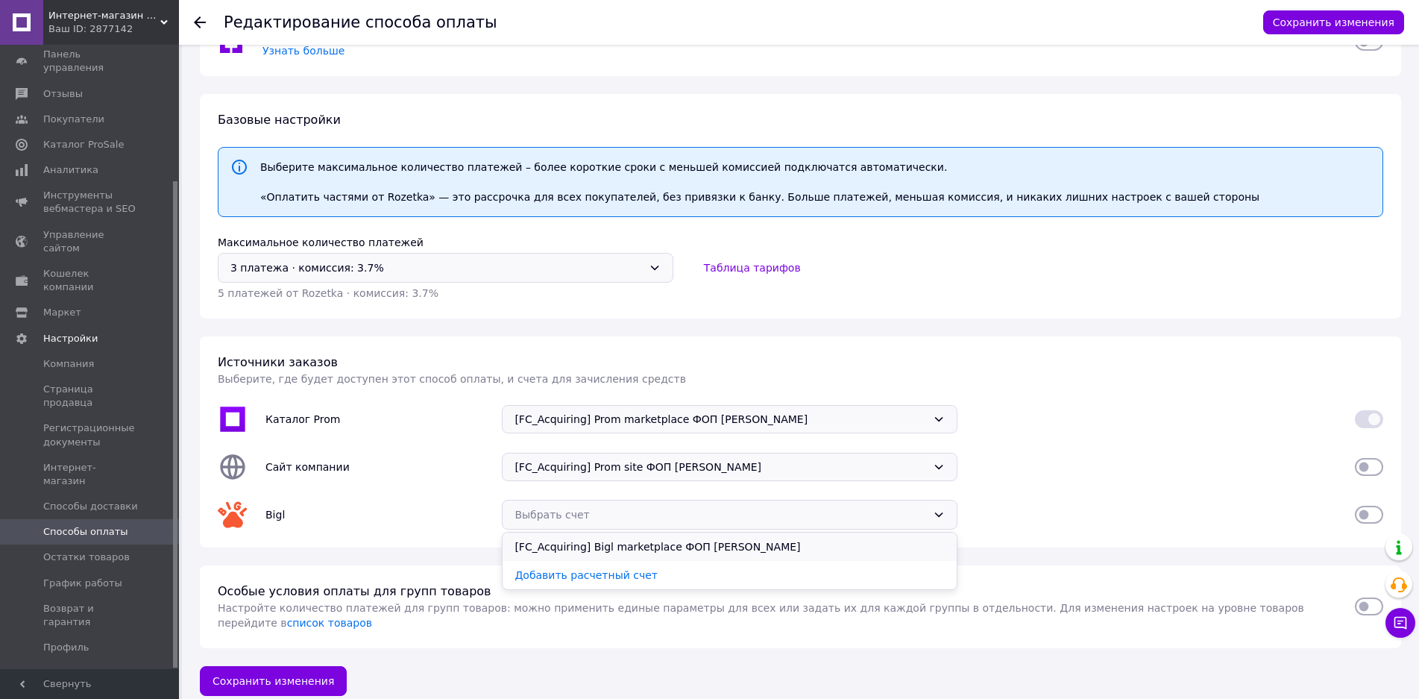
click at [672, 541] on li "[FC_Acquiring] Bigl marketplace ФОП Хайцев Антон Анатолійович" at bounding box center [730, 546] width 454 height 28
click at [1376, 469] on input "checkbox" at bounding box center [1369, 466] width 28 height 15
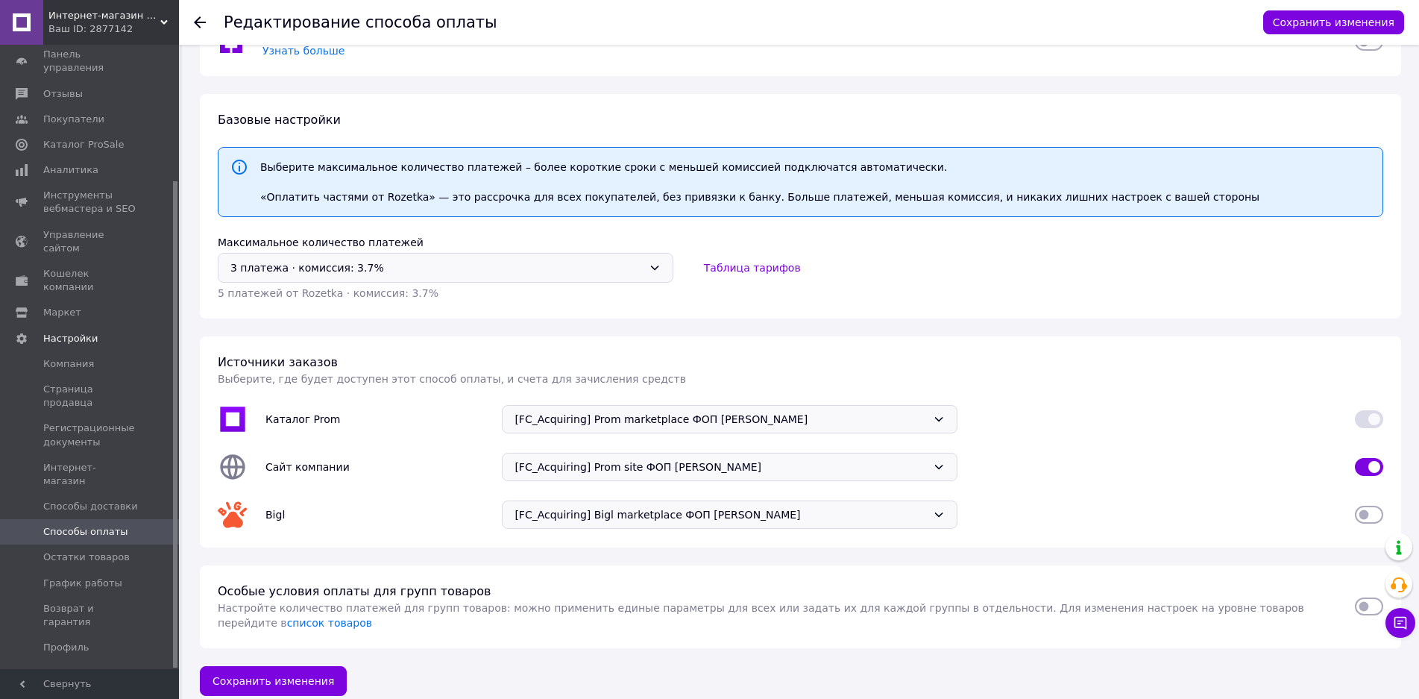
checkbox input "true"
click at [1376, 512] on input "checkbox" at bounding box center [1369, 514] width 28 height 15
checkbox input "true"
click at [1376, 602] on input "checkbox" at bounding box center [1369, 606] width 28 height 15
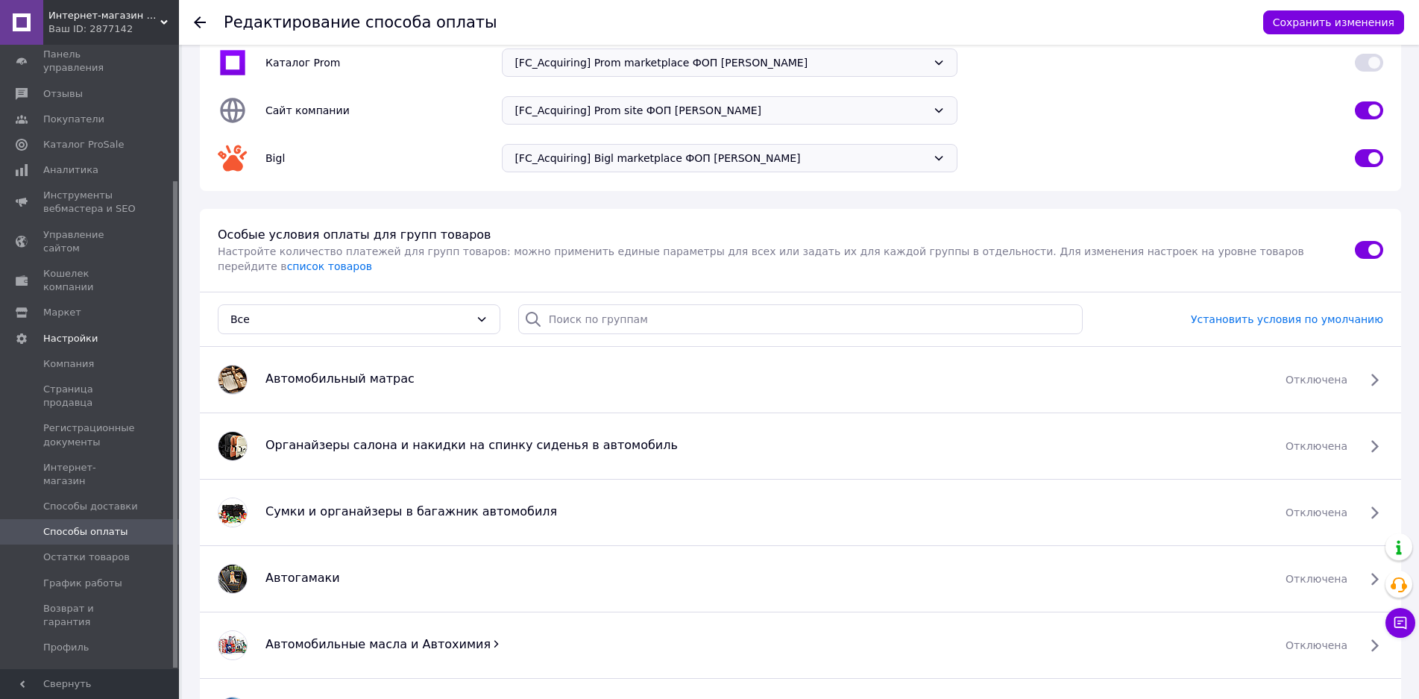
scroll to position [428, 0]
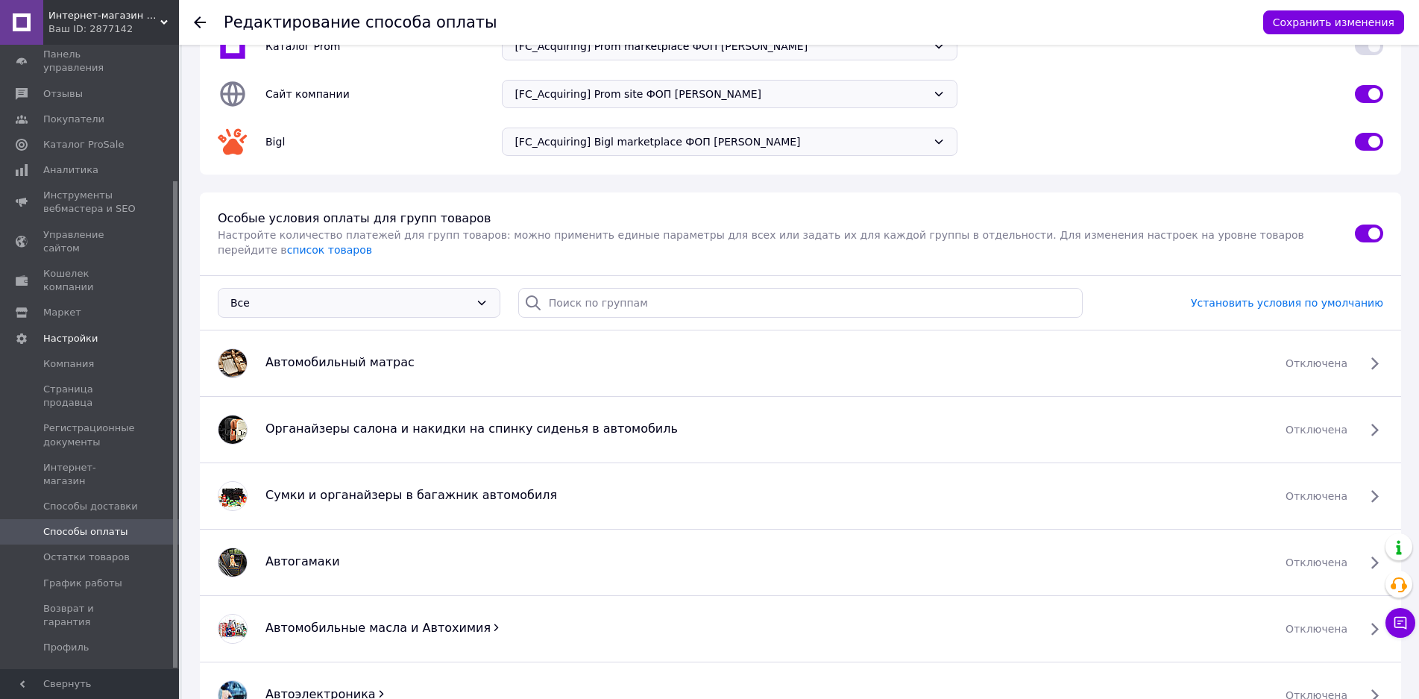
click at [419, 295] on div "Все" at bounding box center [349, 303] width 239 height 16
click at [420, 295] on div "Все" at bounding box center [349, 303] width 239 height 16
click at [1362, 227] on input "checkbox" at bounding box center [1369, 233] width 28 height 15
checkbox input "false"
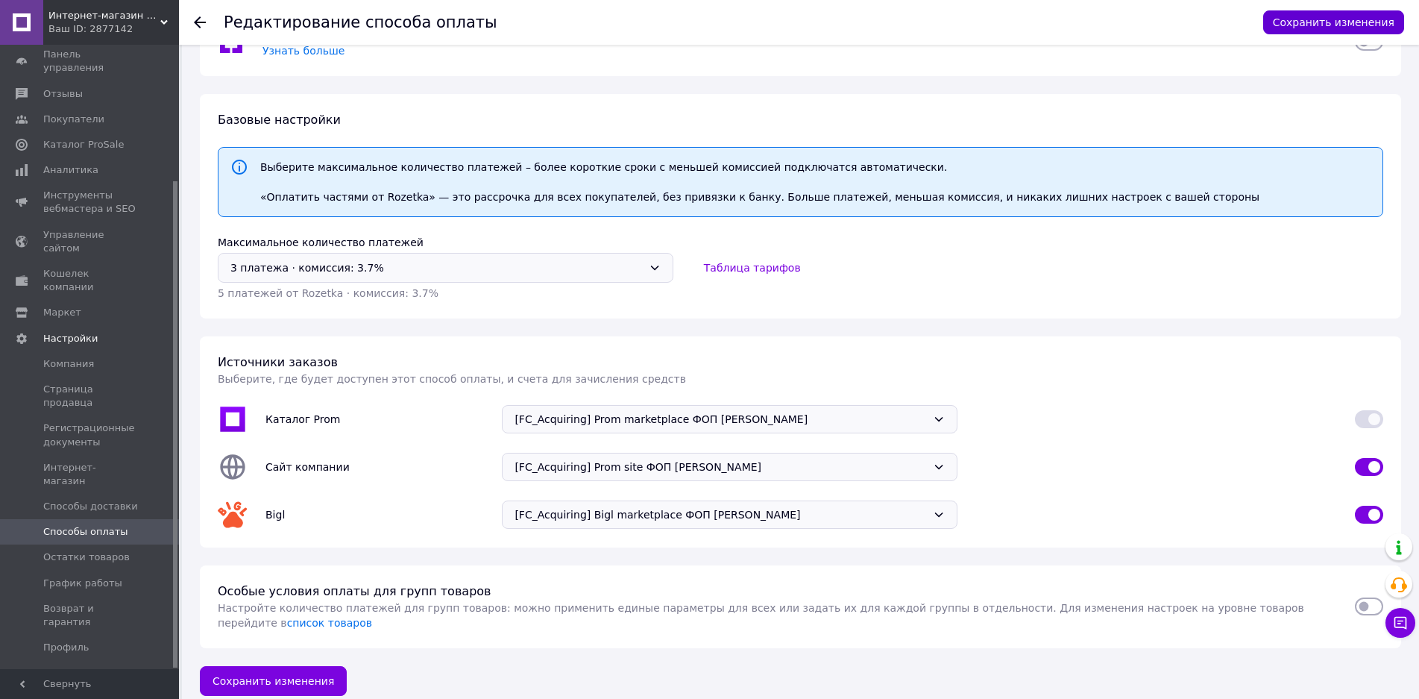
click at [1339, 20] on button "Сохранить изменения" at bounding box center [1333, 22] width 141 height 24
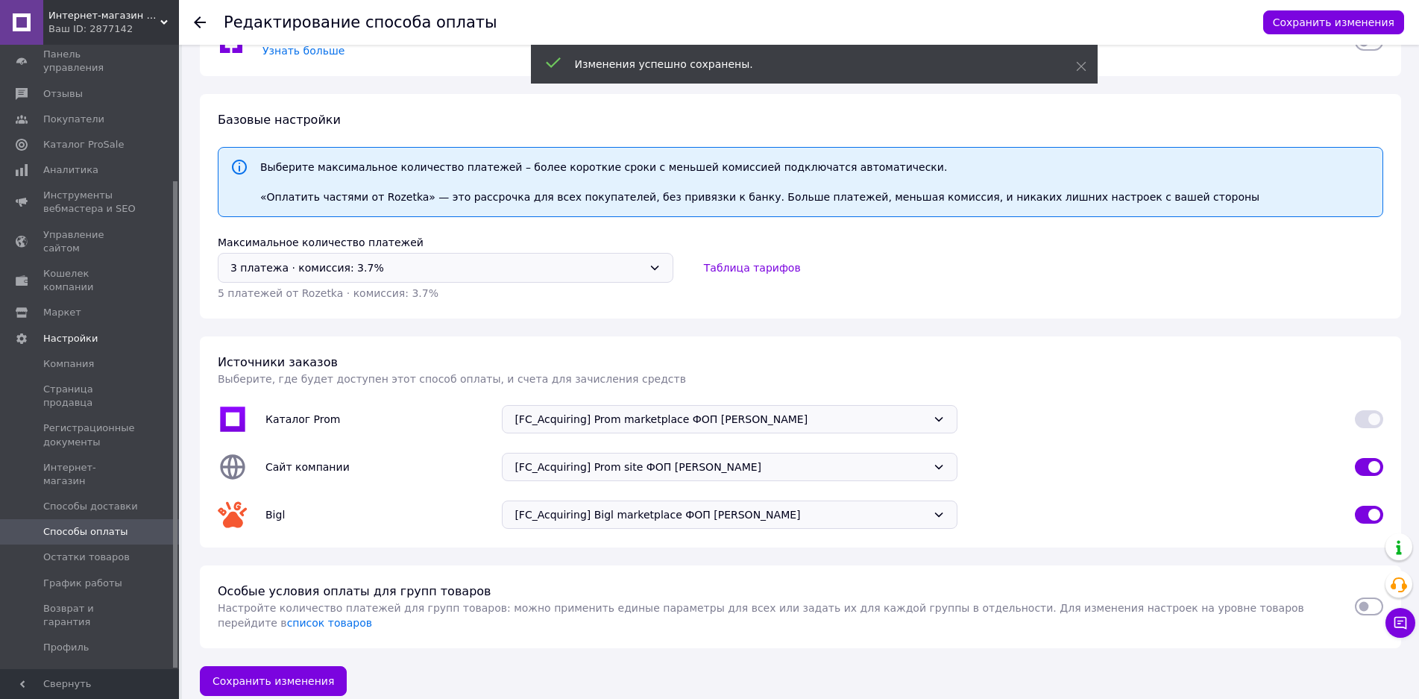
click at [195, 23] on use at bounding box center [200, 22] width 12 height 12
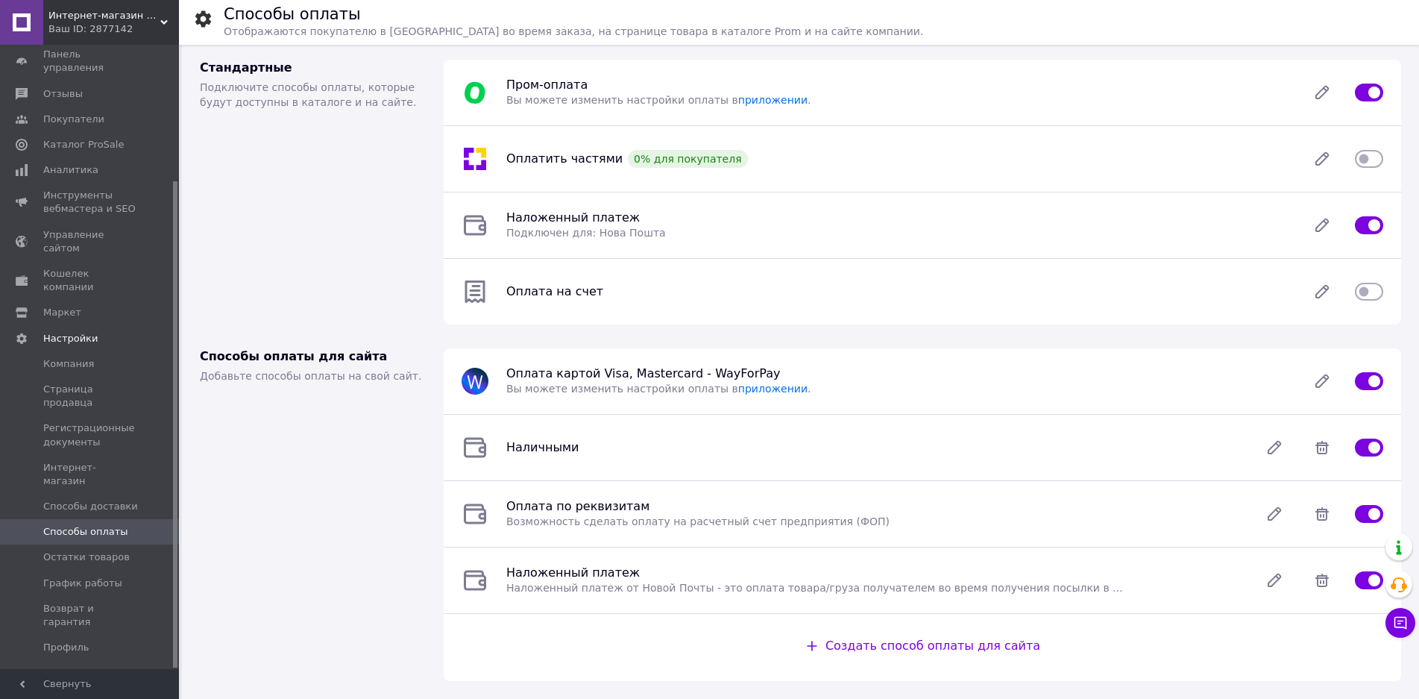
click at [1372, 160] on input "checkbox" at bounding box center [1369, 158] width 28 height 15
click at [1362, 157] on input "checkbox" at bounding box center [1369, 158] width 28 height 15
checkbox input "false"
click at [66, 550] on span "Остатки товаров" at bounding box center [86, 556] width 86 height 13
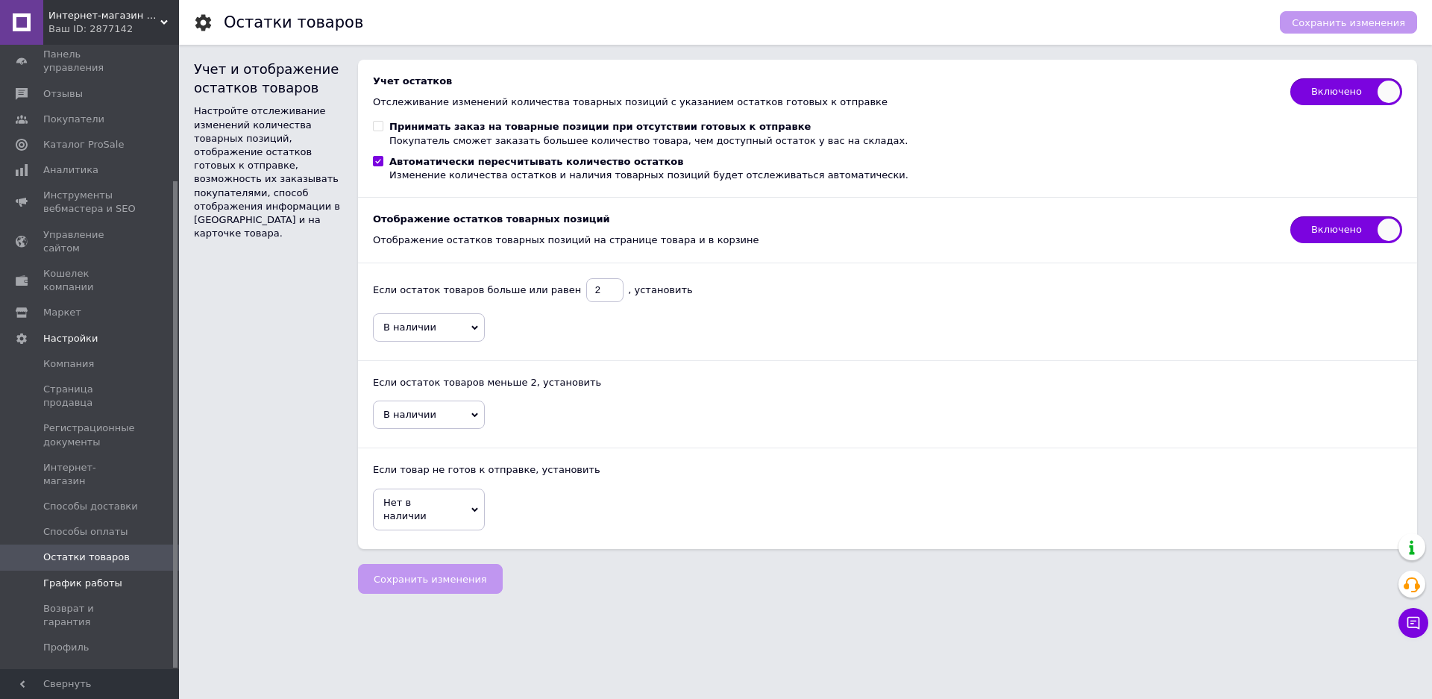
click at [87, 576] on span "График работы" at bounding box center [82, 582] width 79 height 13
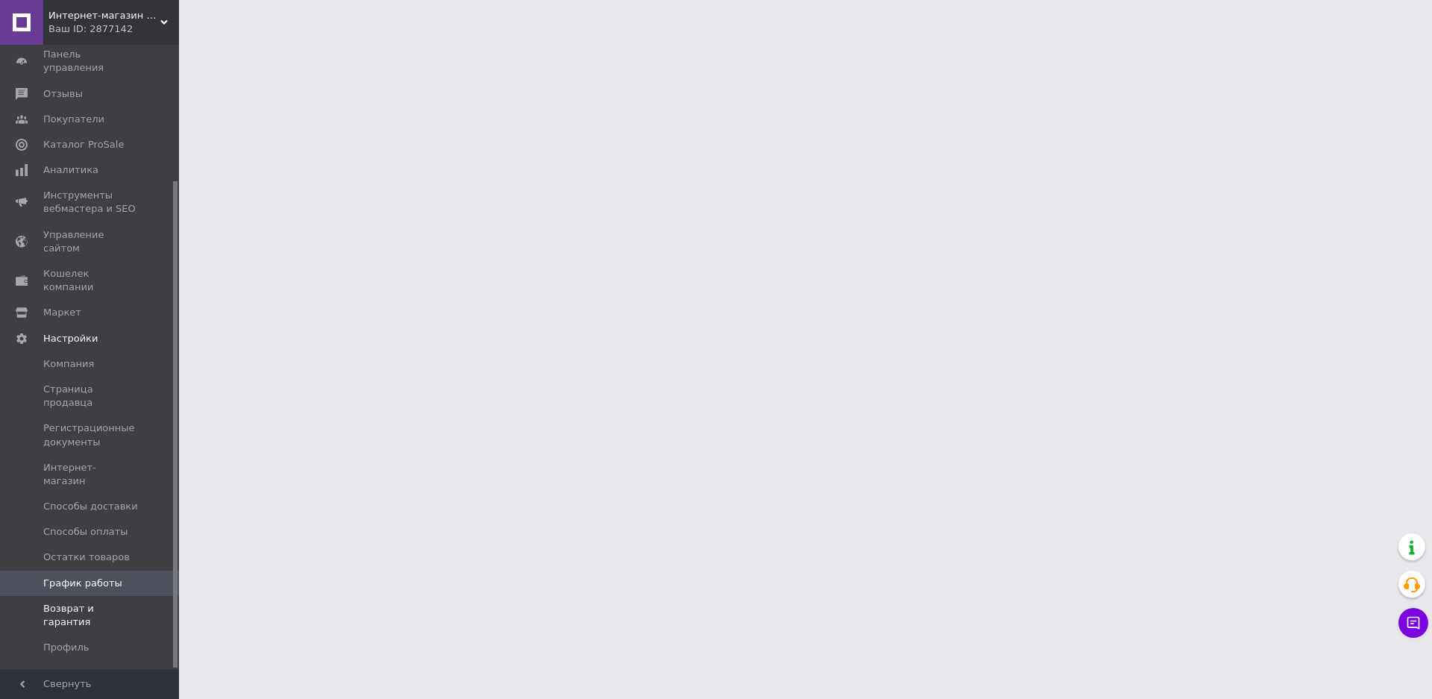
click at [92, 602] on span "Возврат и гарантия" at bounding box center [90, 615] width 95 height 27
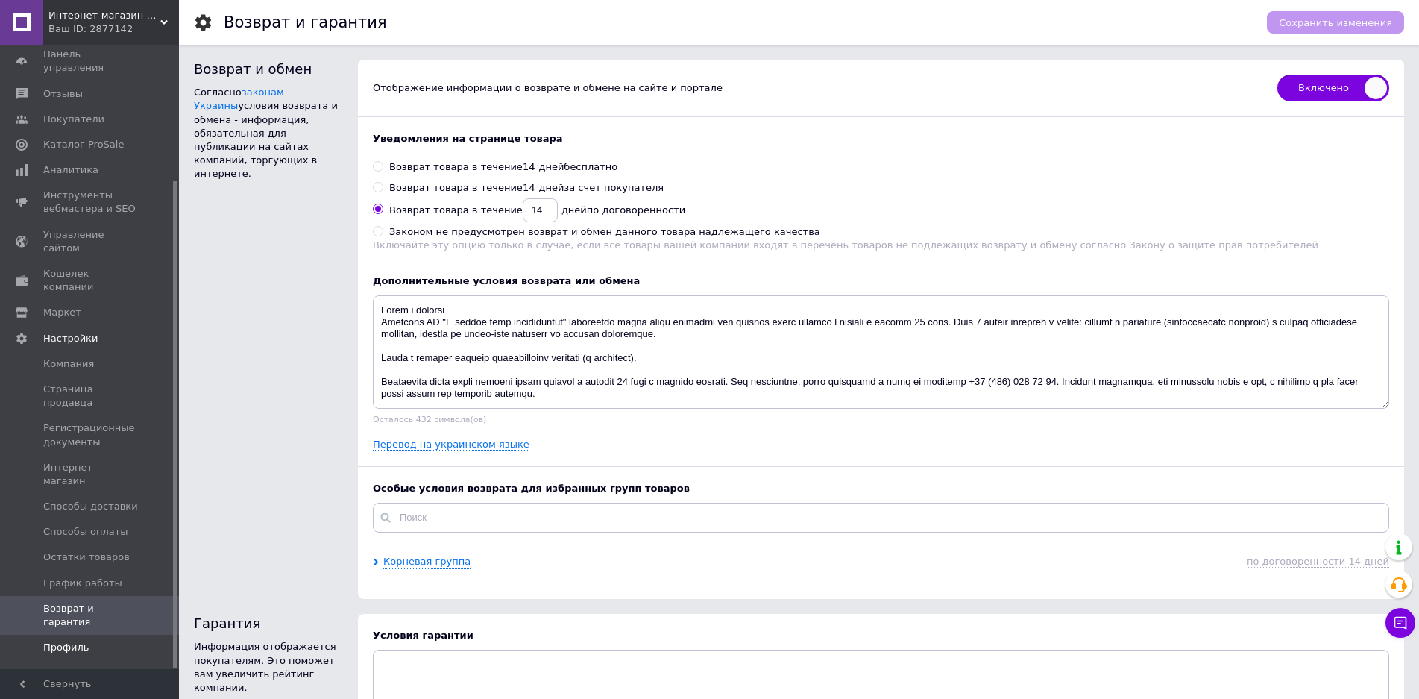
click at [76, 640] on span "Профиль" at bounding box center [66, 646] width 46 height 13
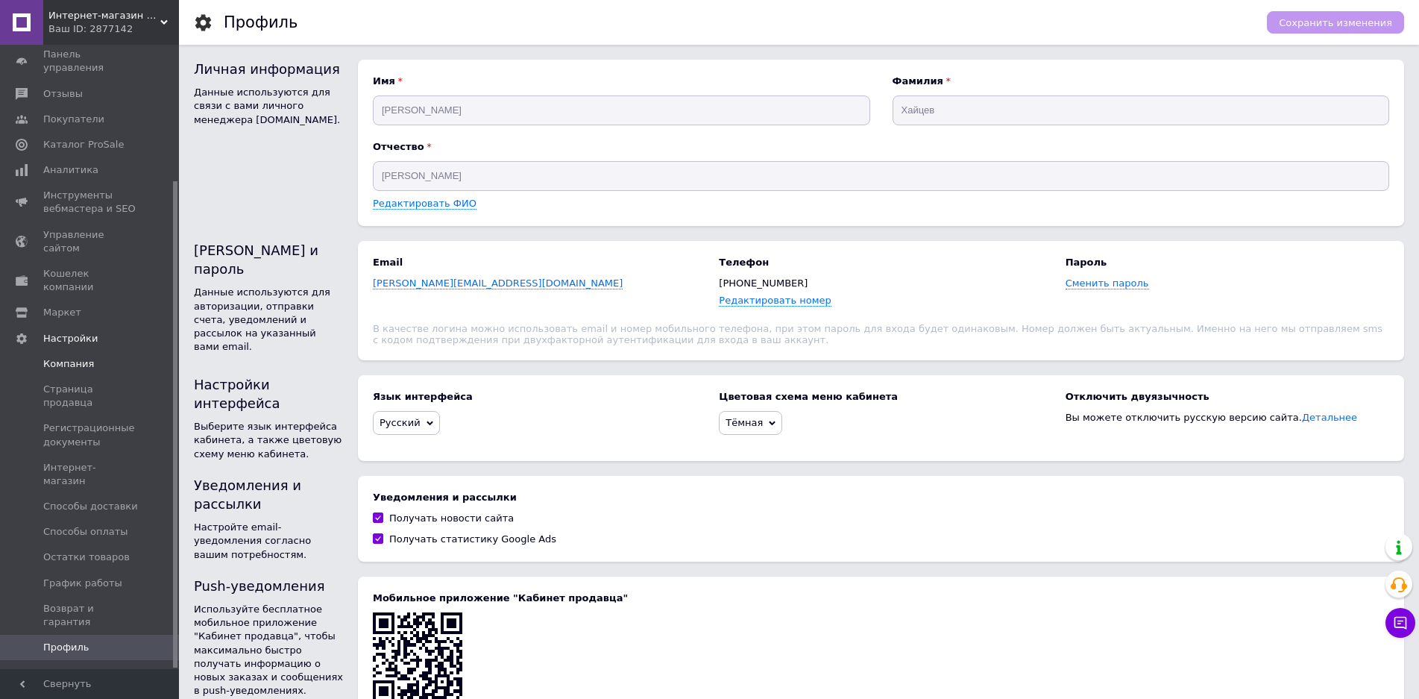
click at [72, 357] on span "Компания" at bounding box center [68, 363] width 51 height 13
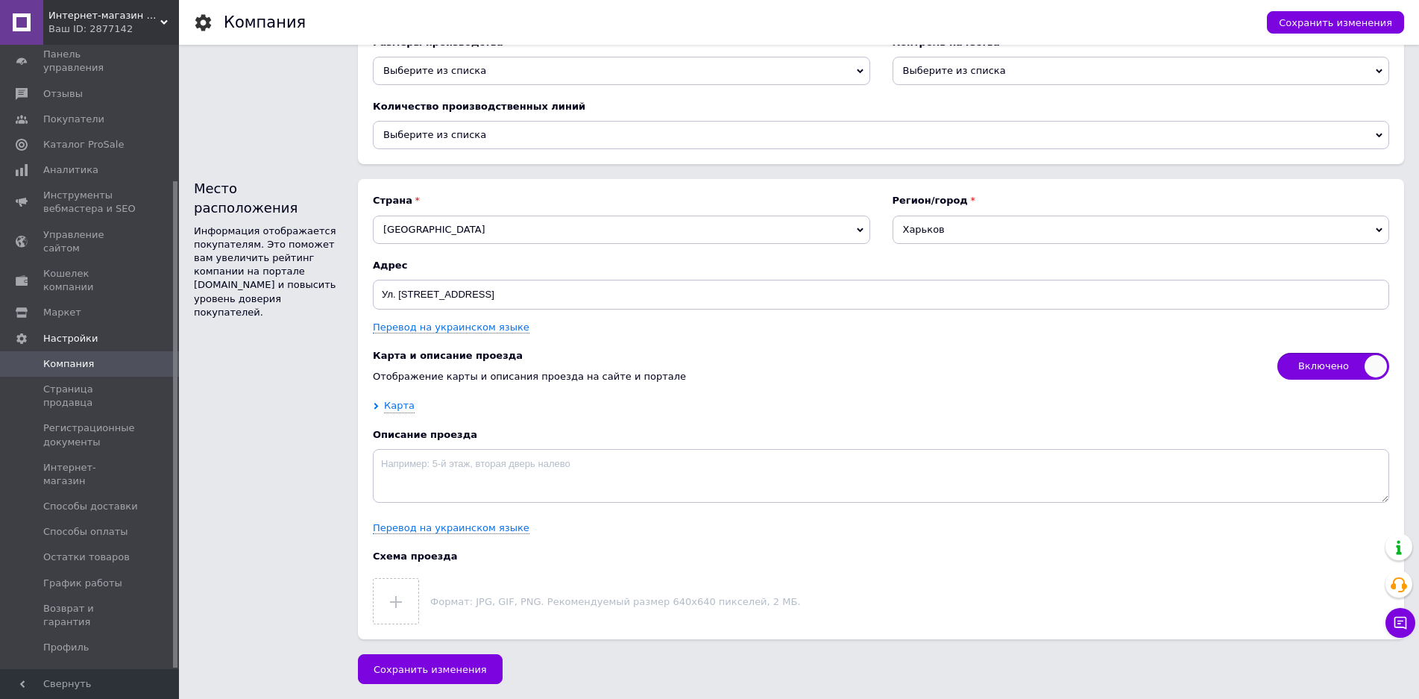
scroll to position [2028, 0]
click at [62, 306] on span "Маркет" at bounding box center [62, 312] width 38 height 13
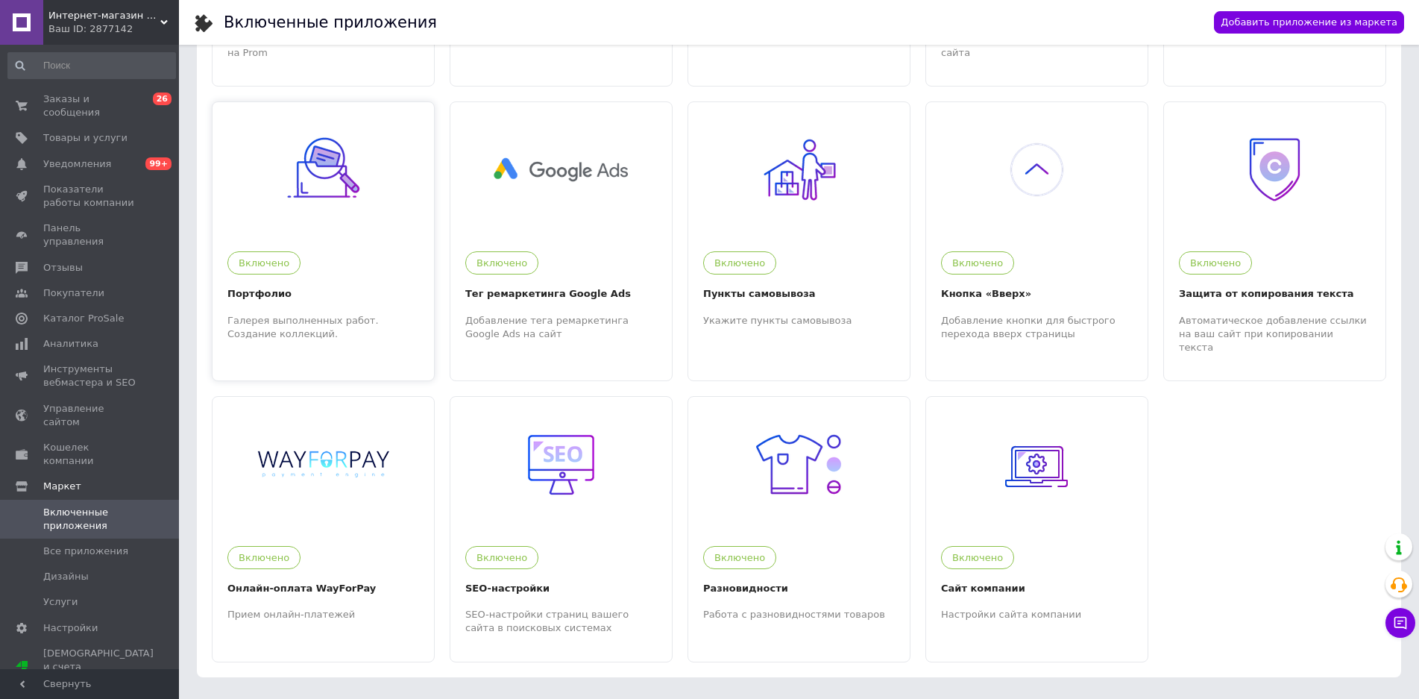
scroll to position [272, 0]
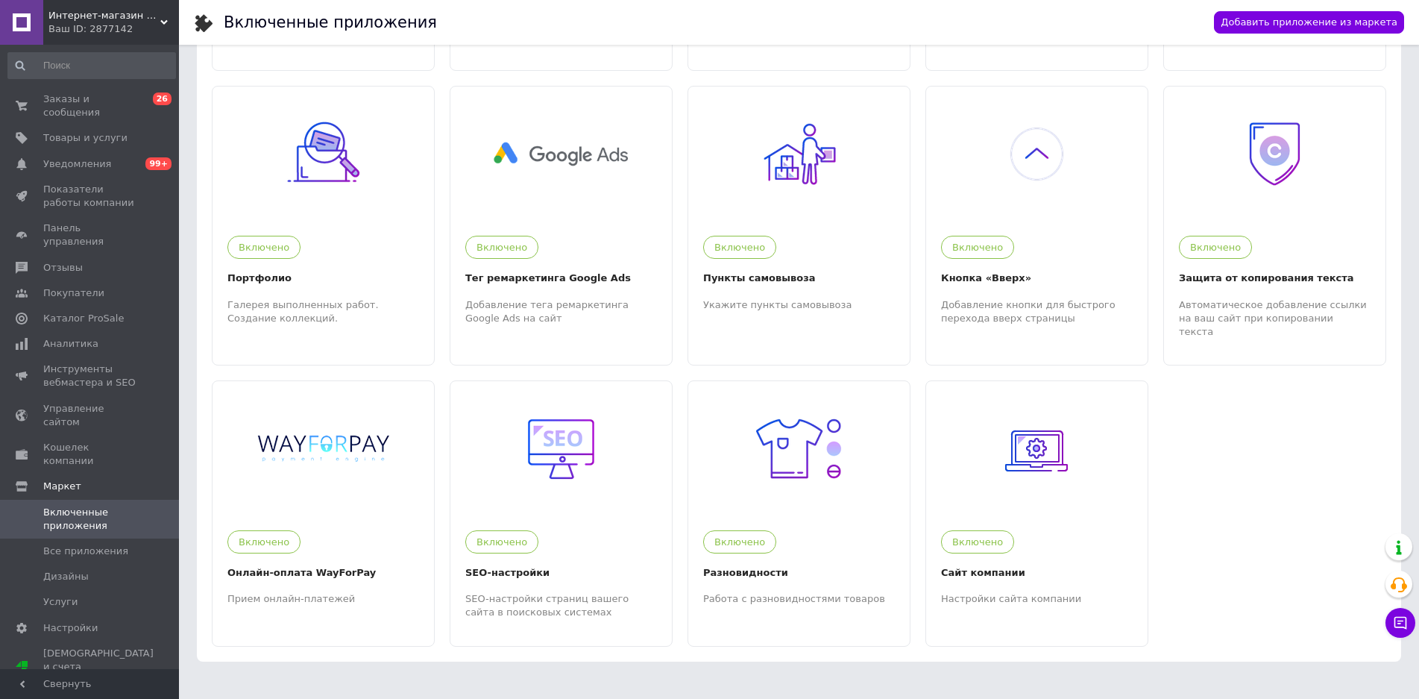
click at [148, 22] on div "Ваш ID: 2877142" at bounding box center [113, 28] width 130 height 13
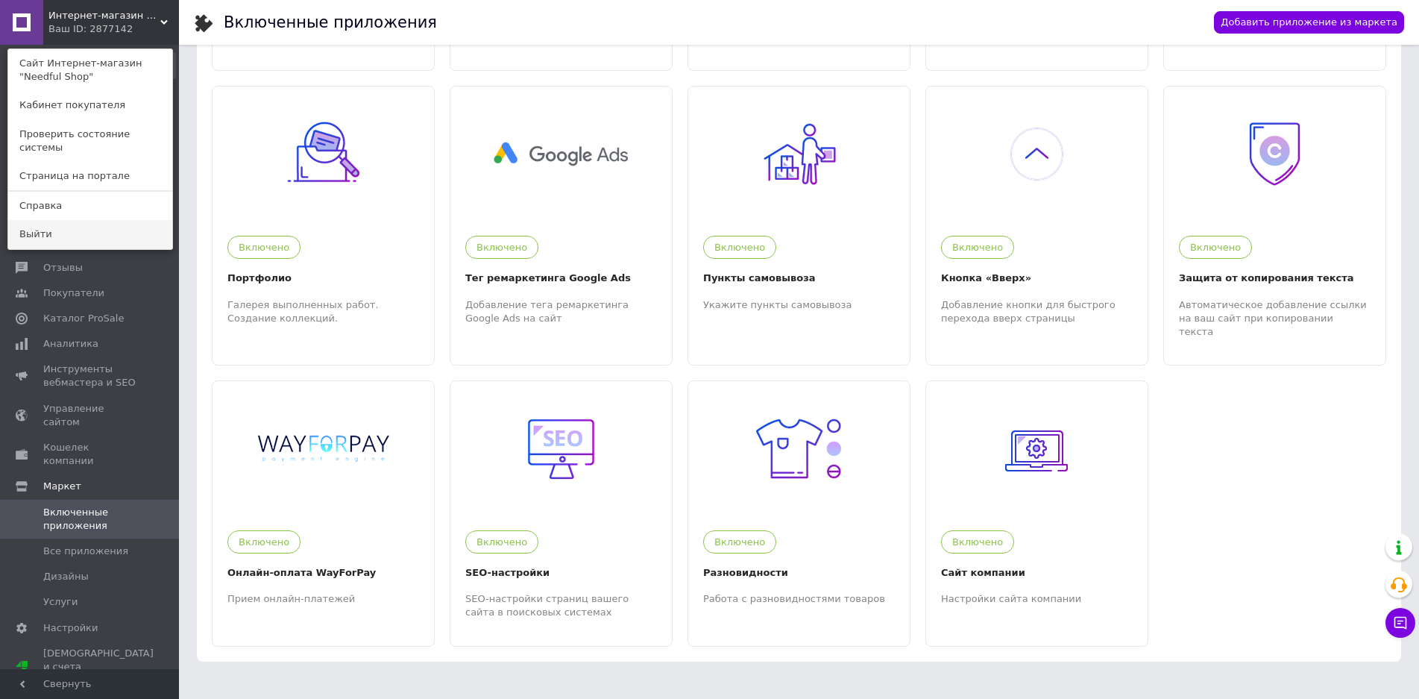
click at [40, 220] on link "Выйти" at bounding box center [90, 234] width 164 height 28
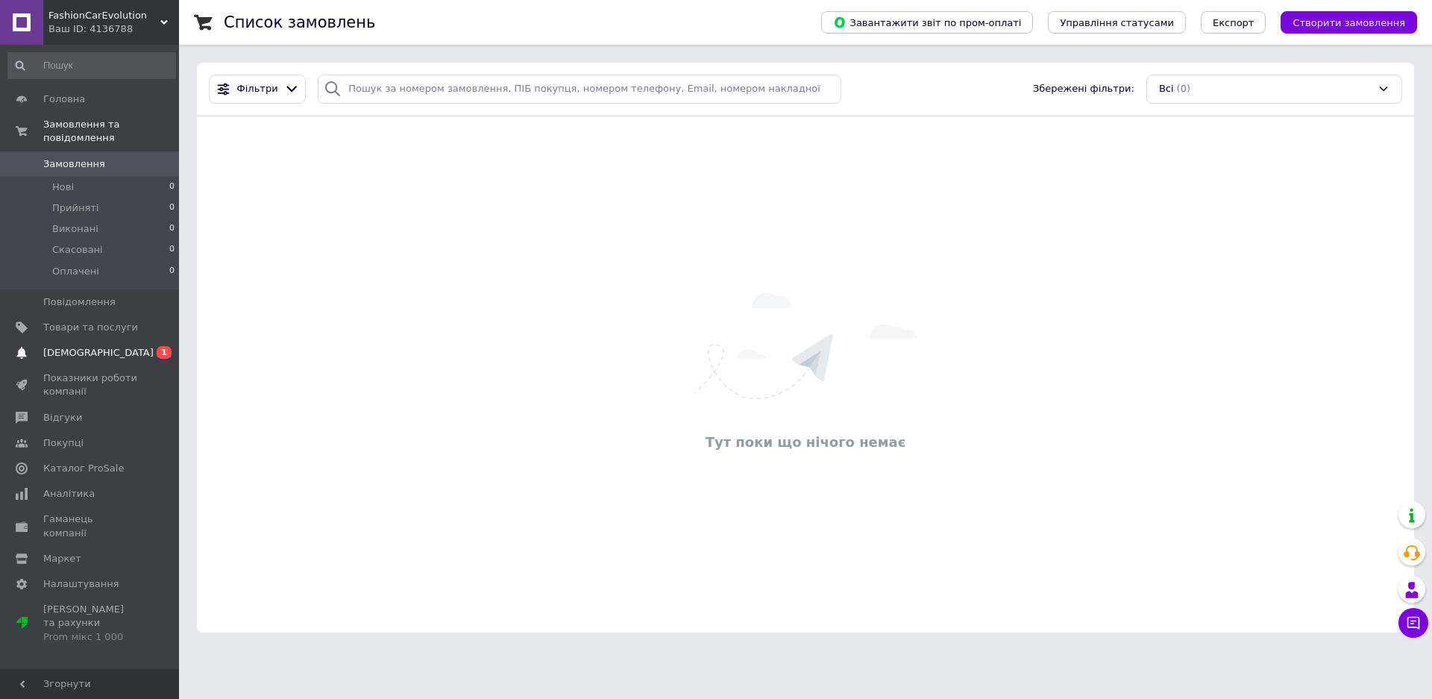
click at [75, 346] on span "[DEMOGRAPHIC_DATA]" at bounding box center [98, 352] width 110 height 13
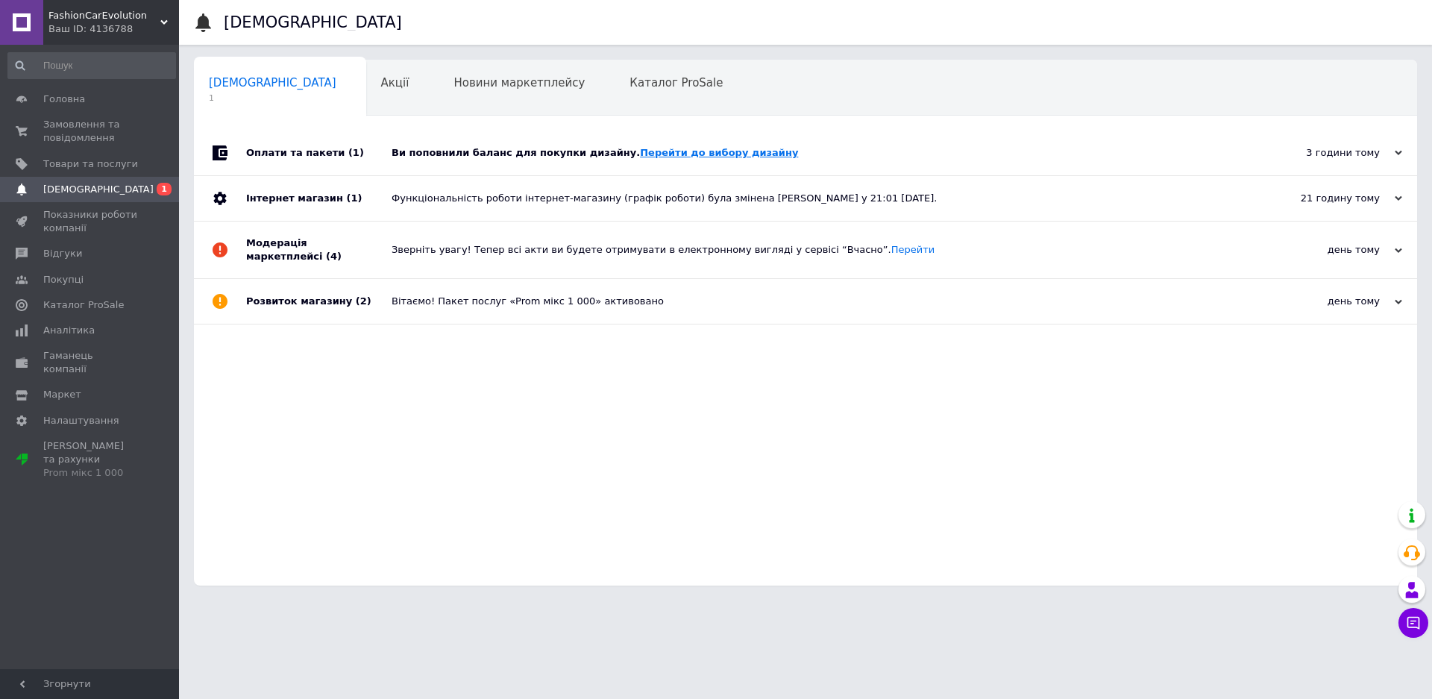
click at [701, 154] on link "Перейти до вибору дизайну" at bounding box center [719, 152] width 158 height 11
